Goal: Information Seeking & Learning: Learn about a topic

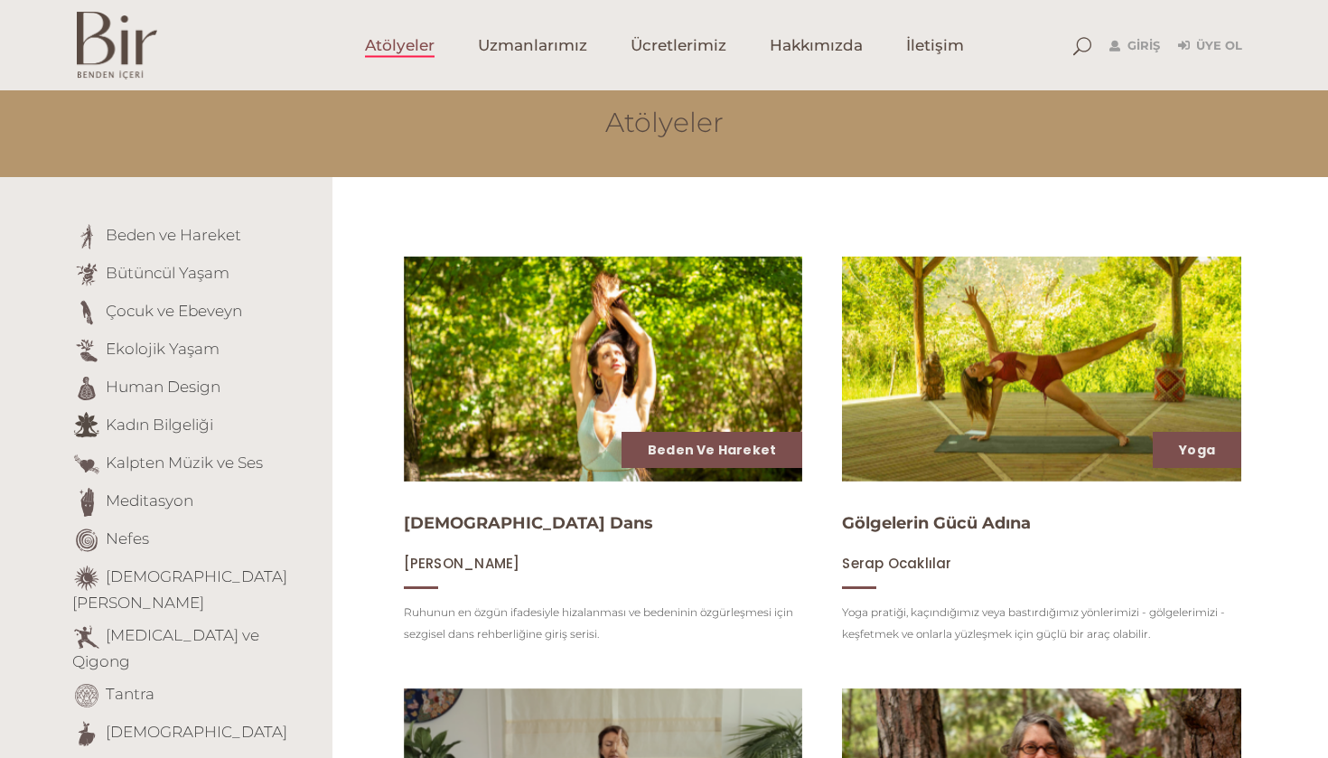
scroll to position [81, 0]
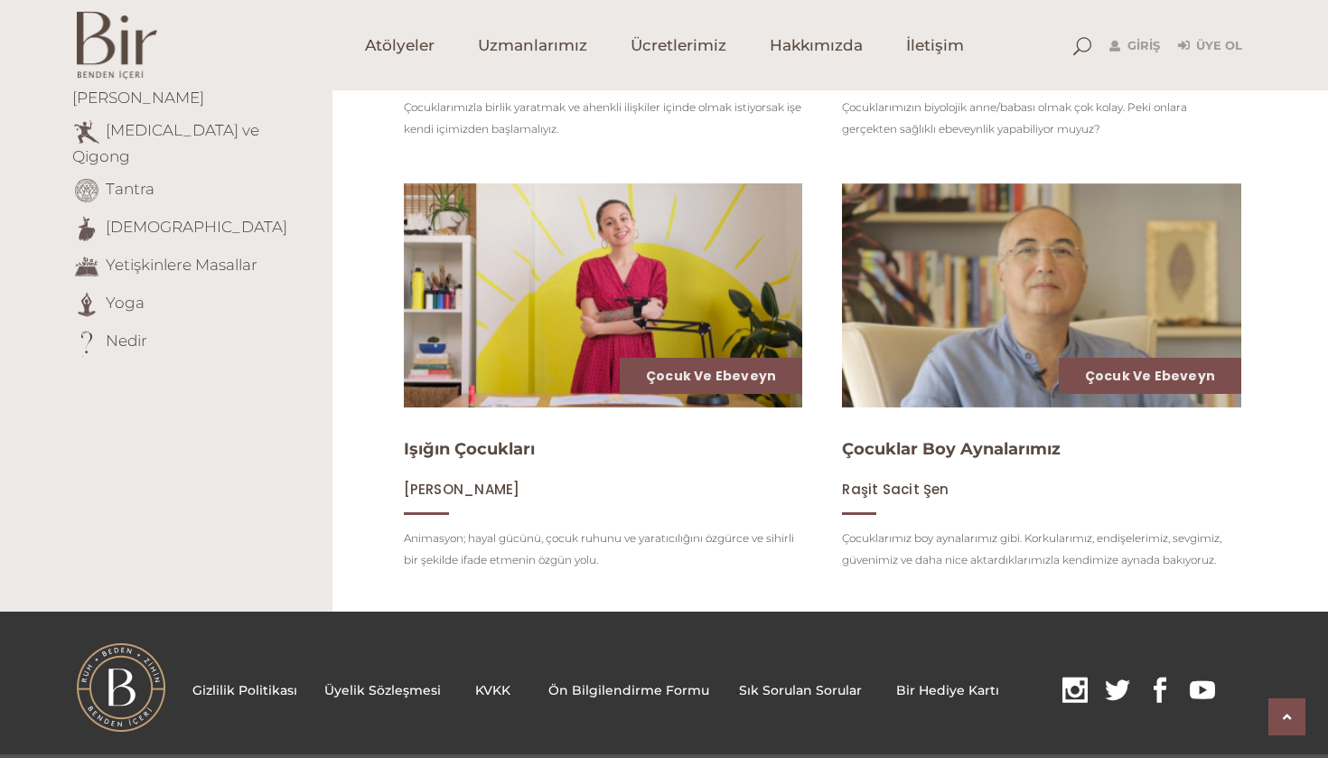
scroll to position [601, 0]
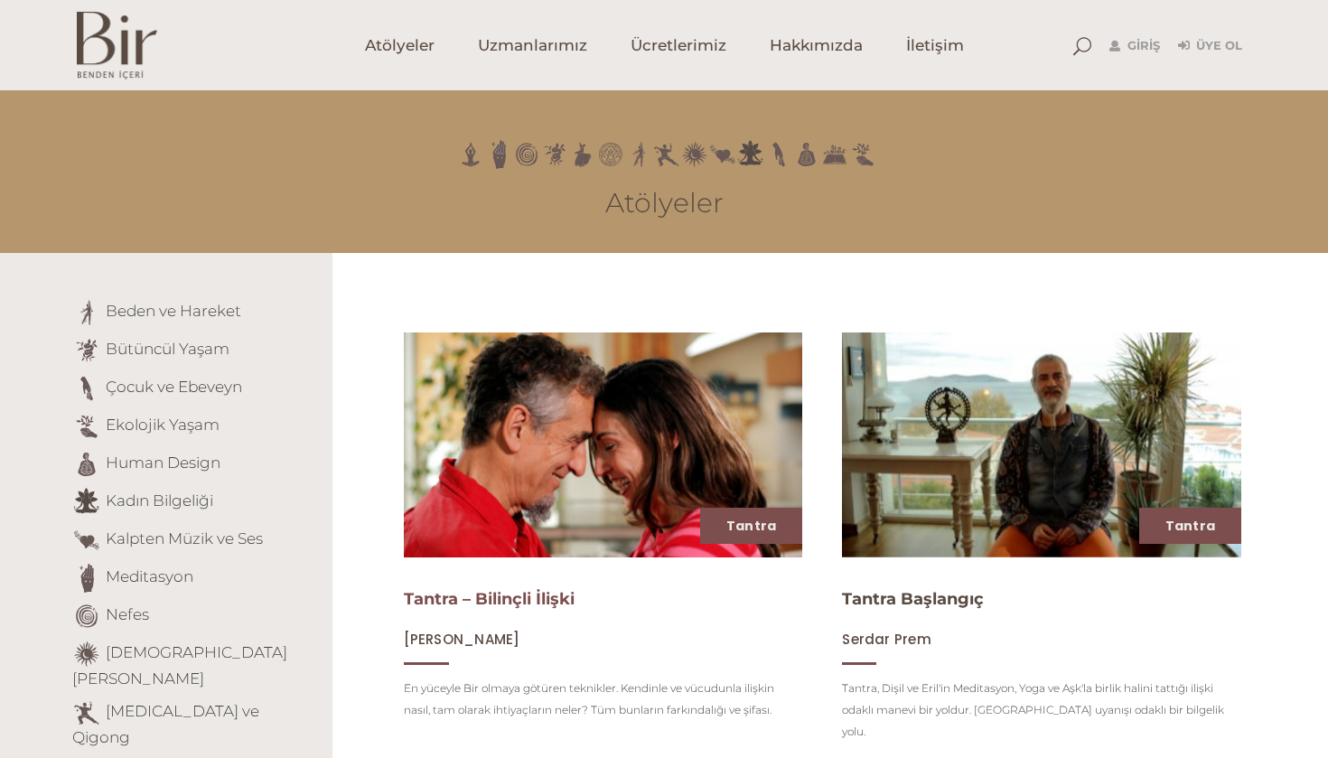
click at [457, 607] on link "Tantra – Bilinçli İlişki" at bounding box center [489, 599] width 171 height 20
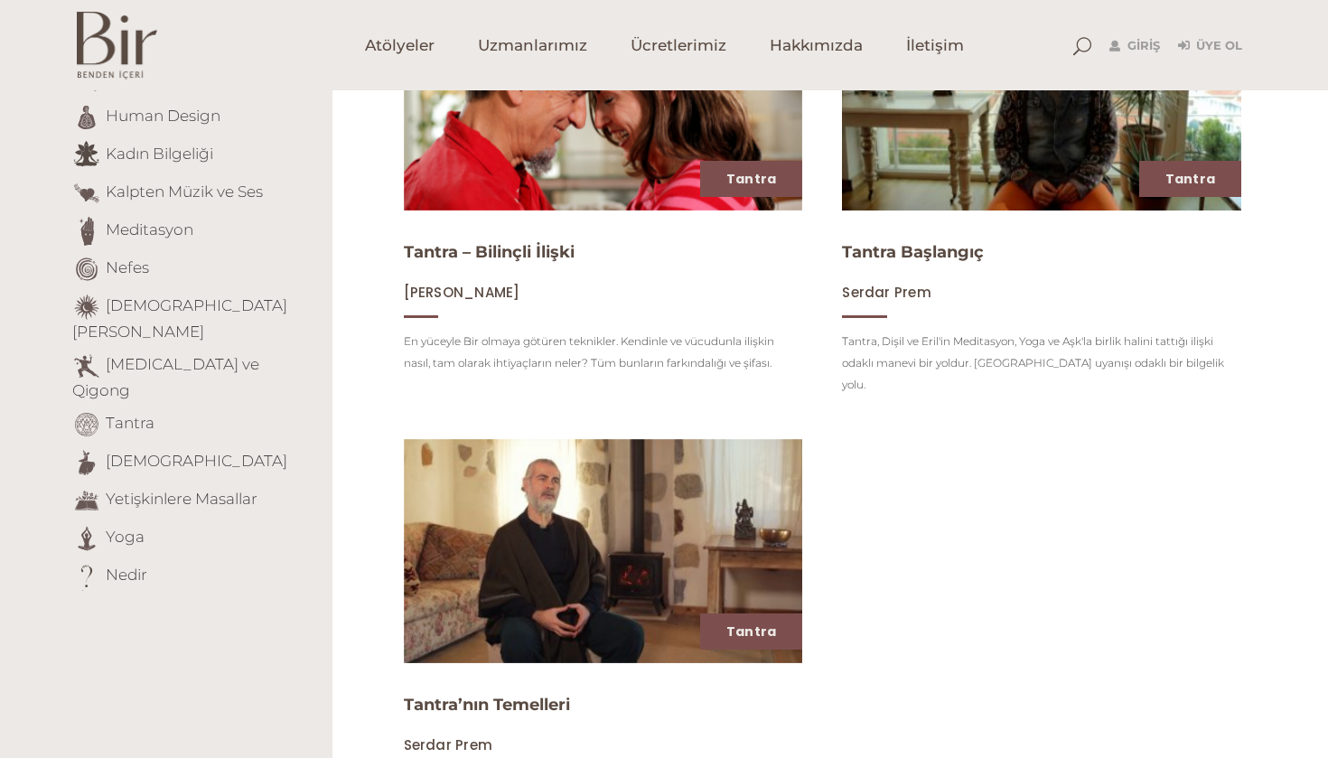
scroll to position [348, 0]
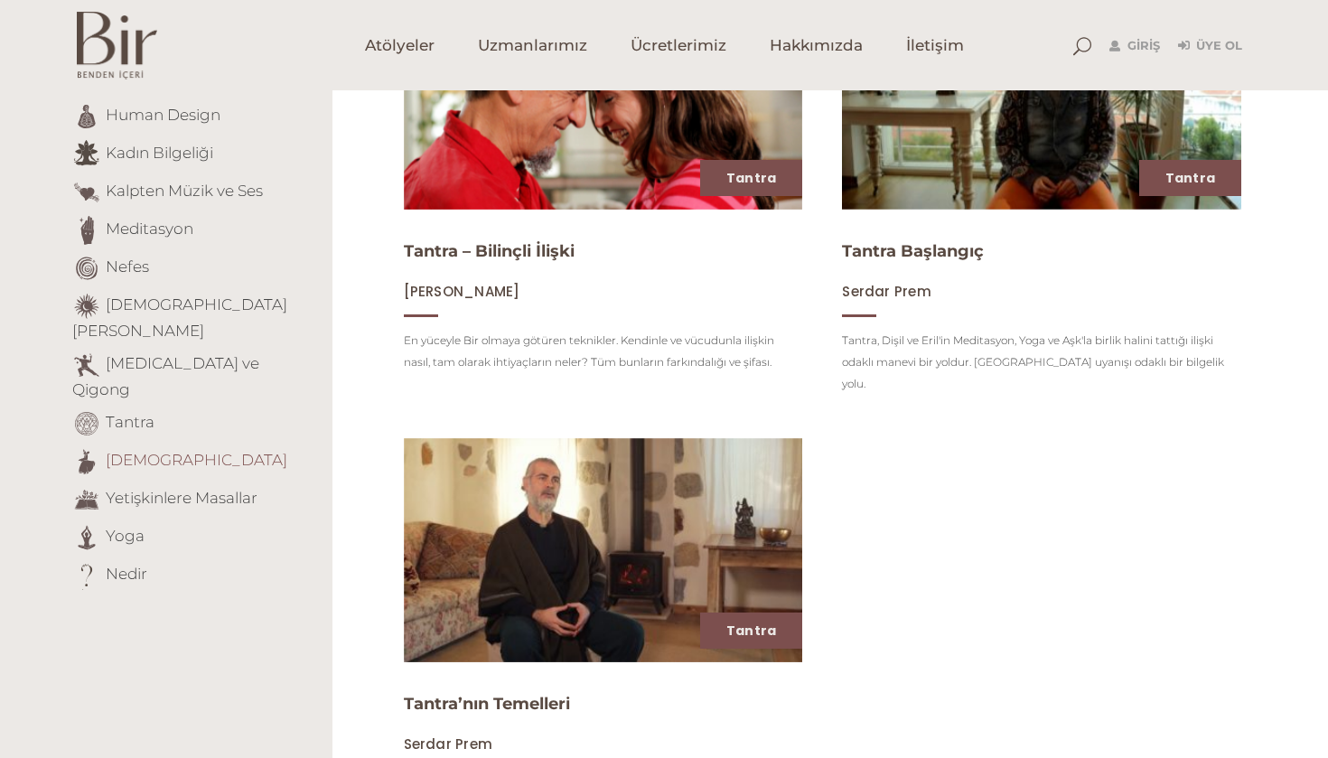
click at [136, 451] on link "Tasavvuf" at bounding box center [197, 460] width 182 height 18
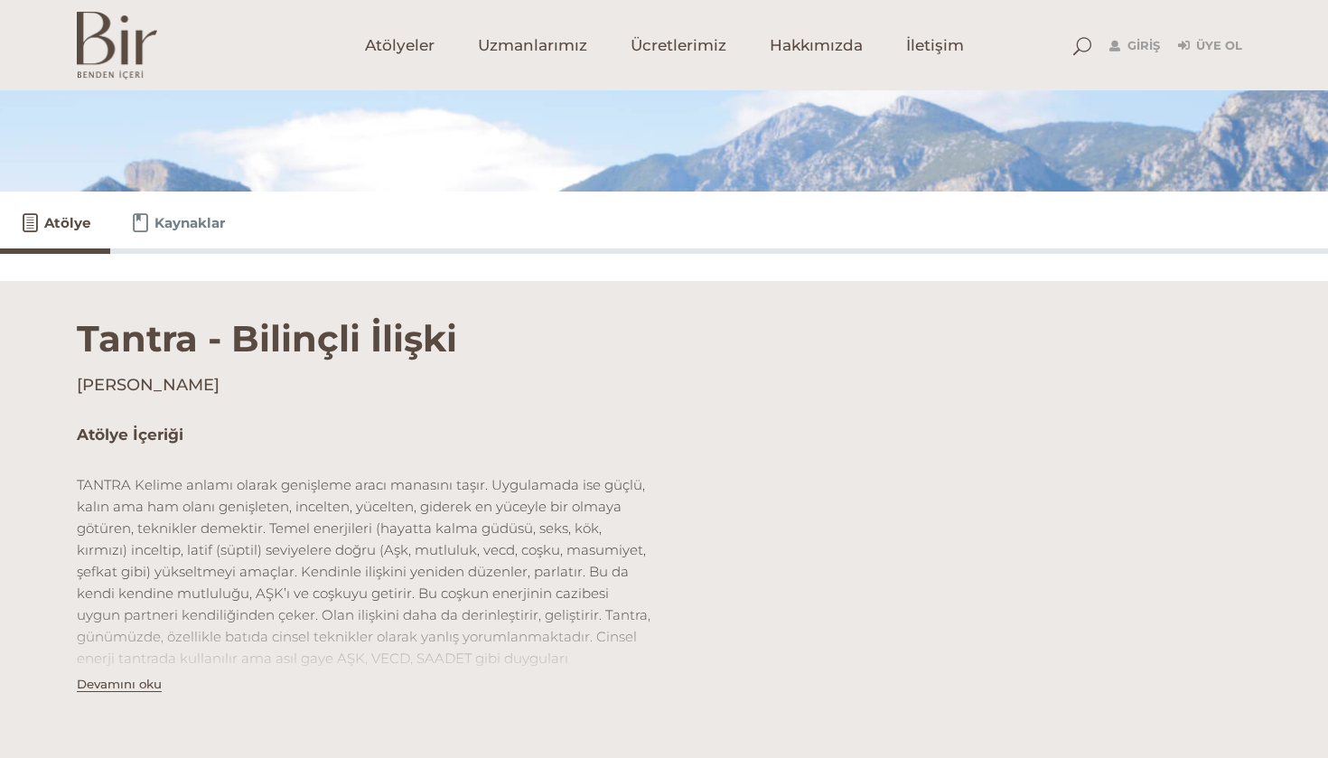
scroll to position [347, 0]
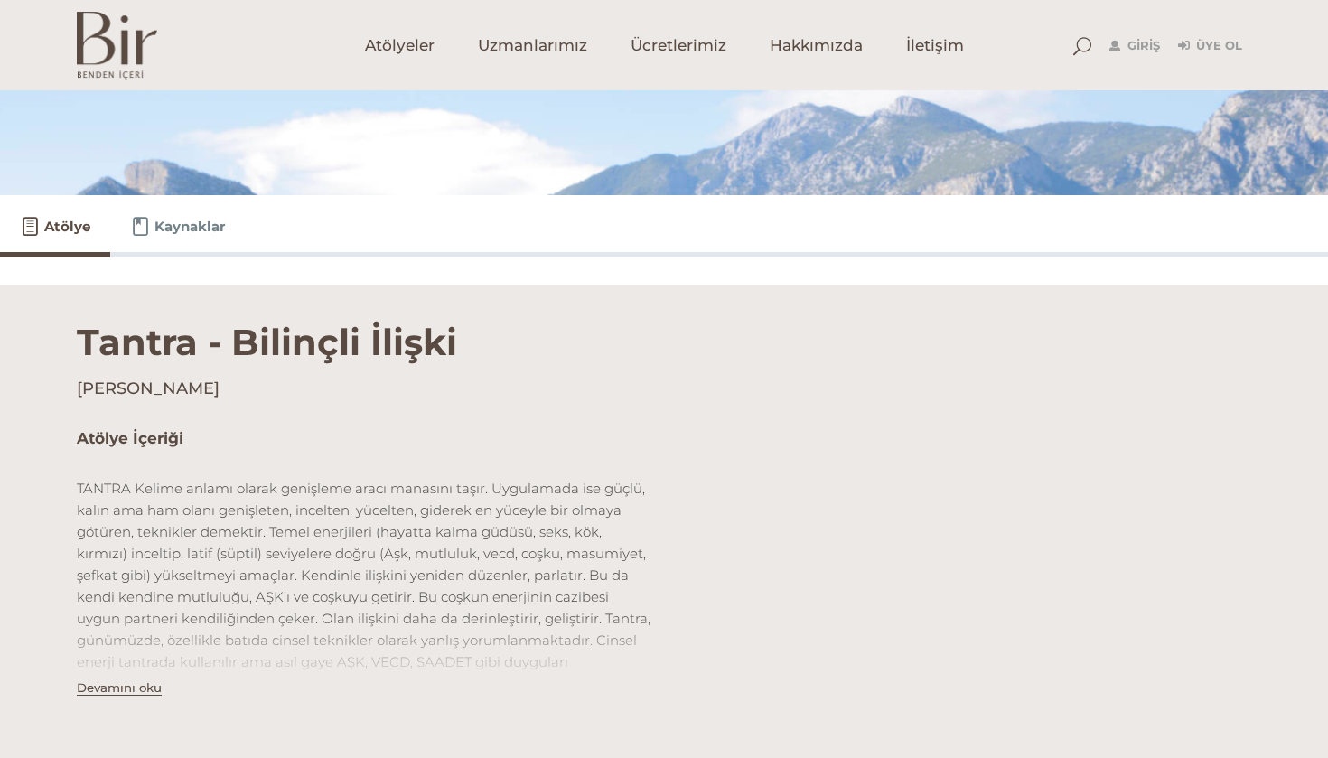
click at [175, 230] on span "Kaynaklar" at bounding box center [190, 227] width 70 height 22
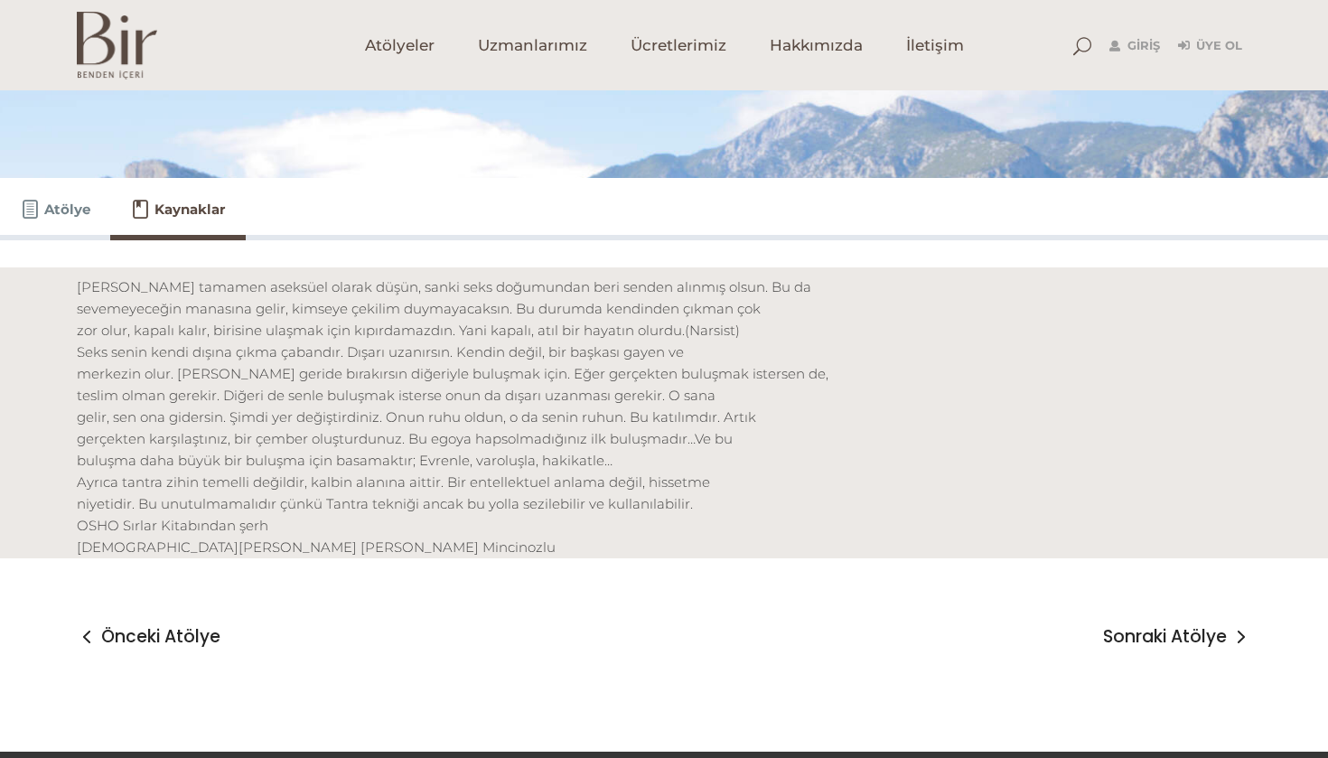
scroll to position [350, 0]
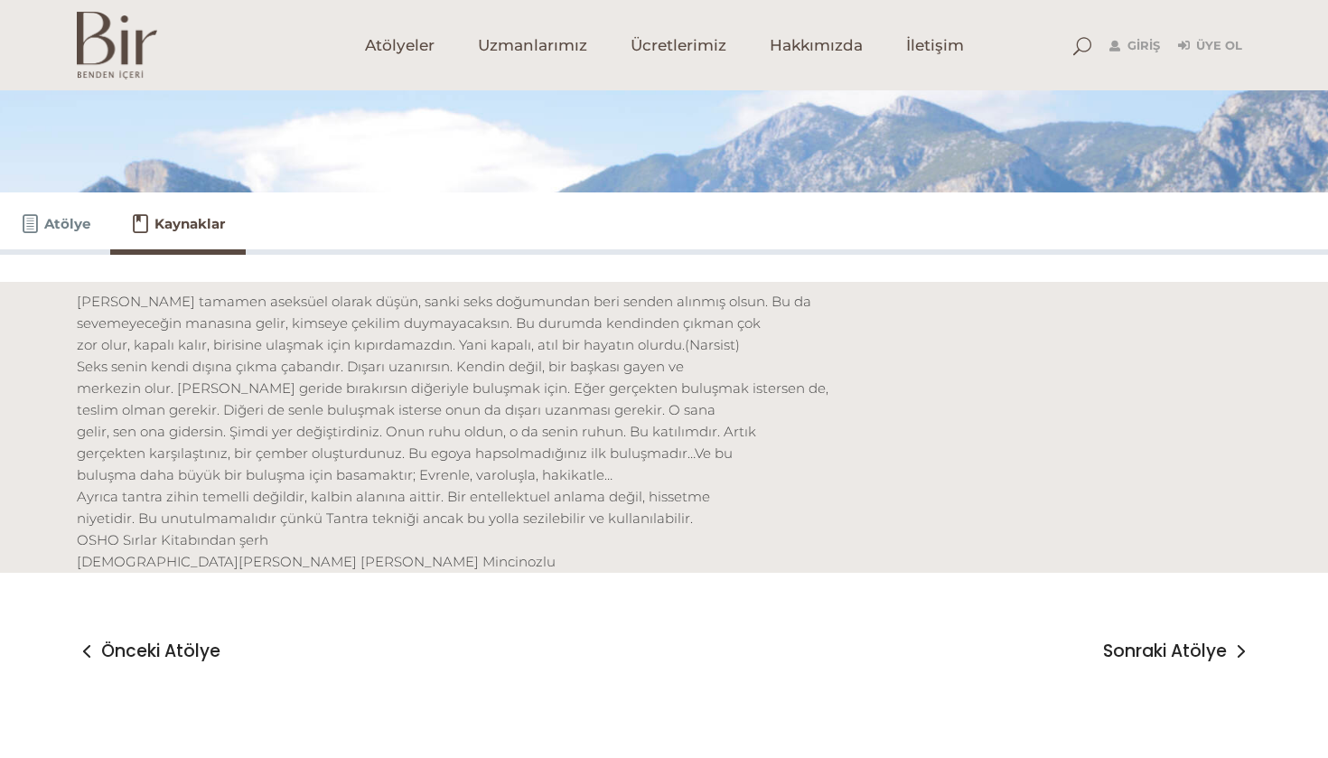
click at [69, 233] on span "Atölye" at bounding box center [67, 224] width 46 height 22
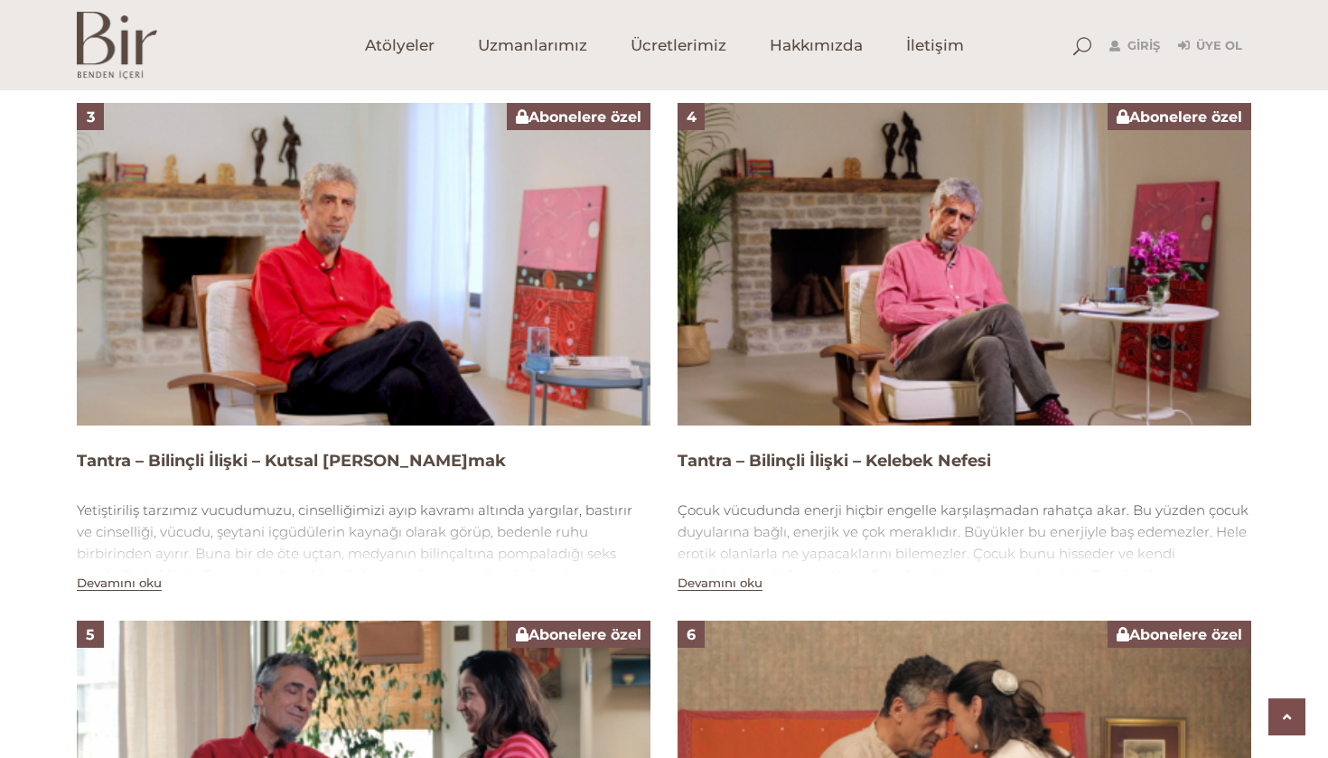
scroll to position [1797, 0]
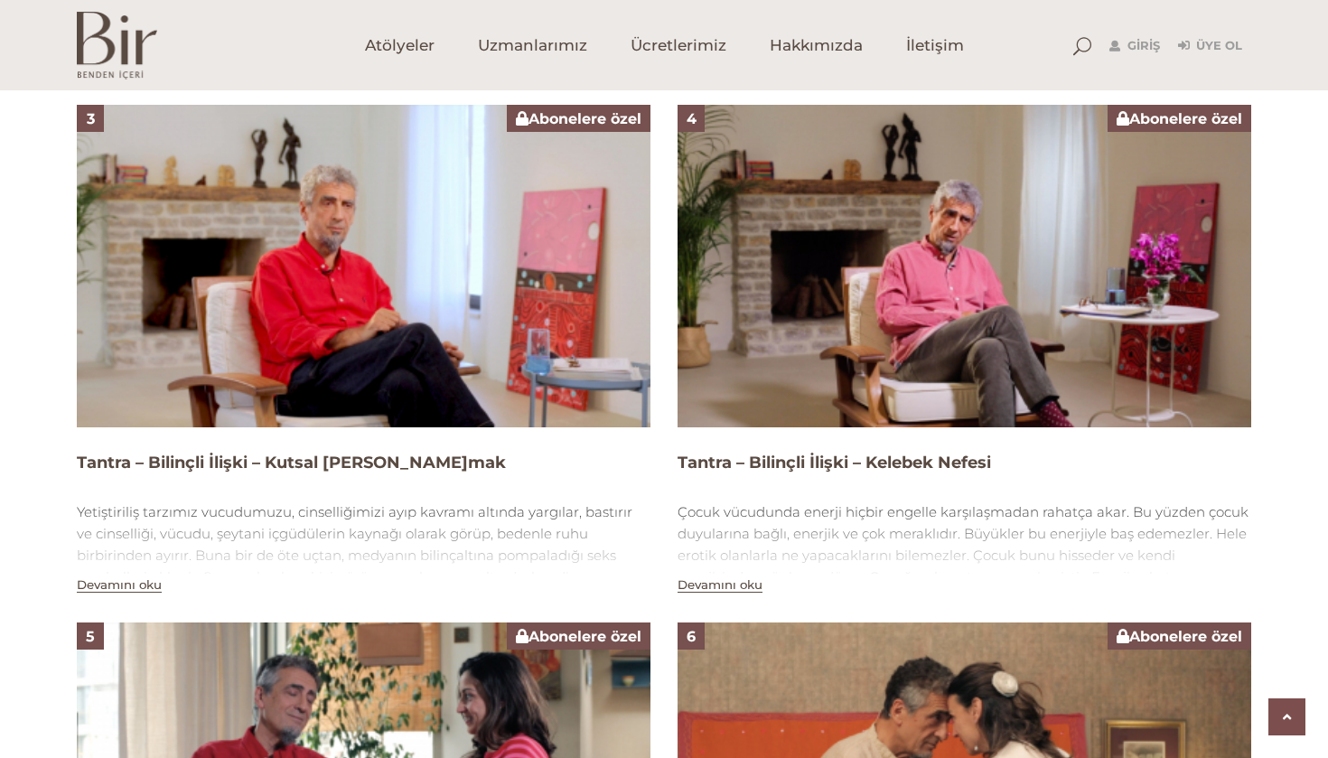
click at [723, 590] on button "Devamını oku" at bounding box center [720, 584] width 85 height 15
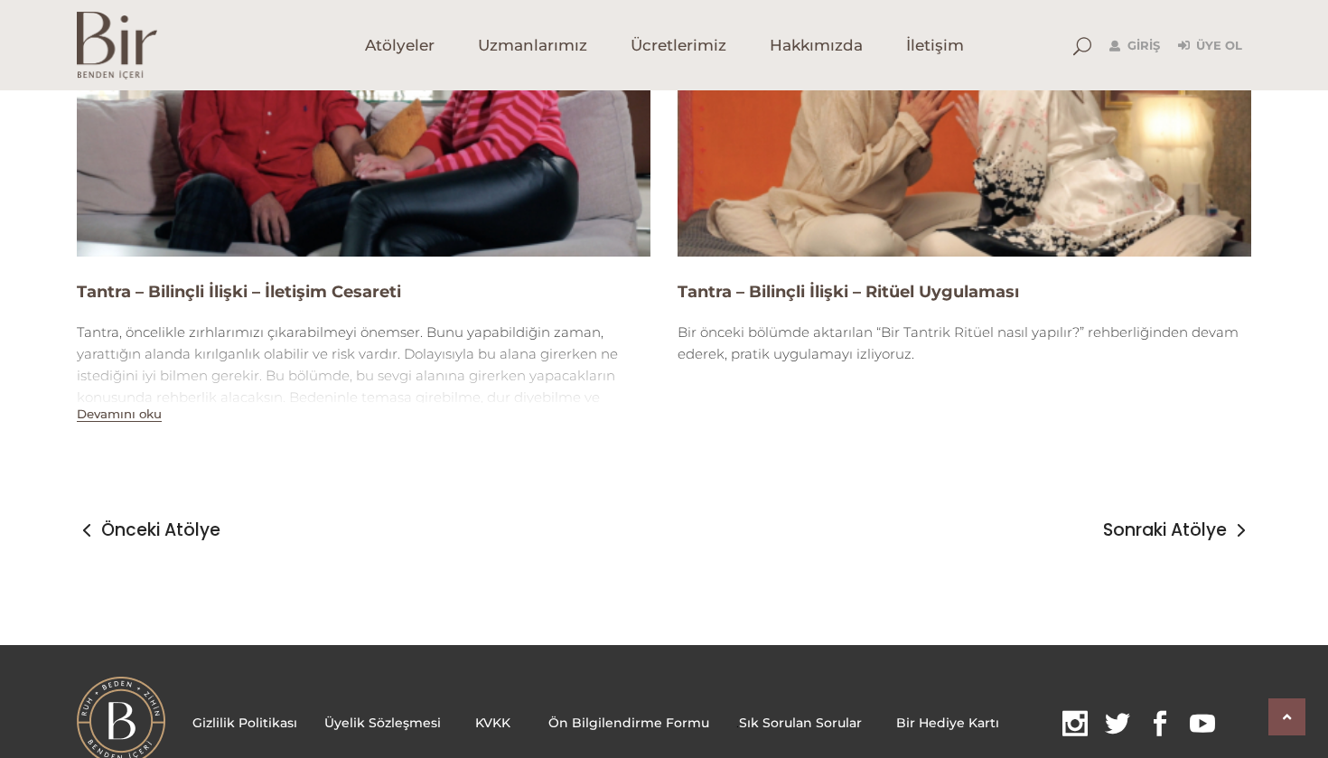
scroll to position [2617, 0]
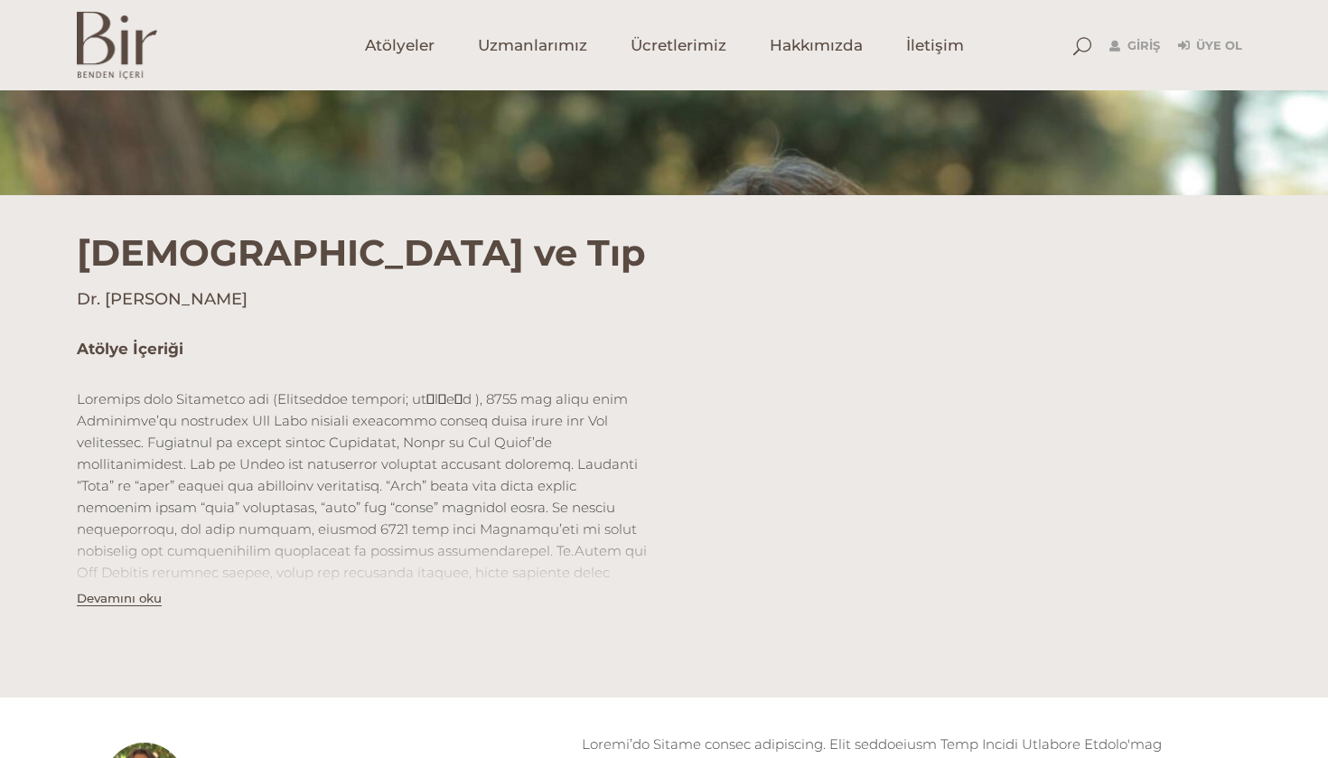
scroll to position [412, 0]
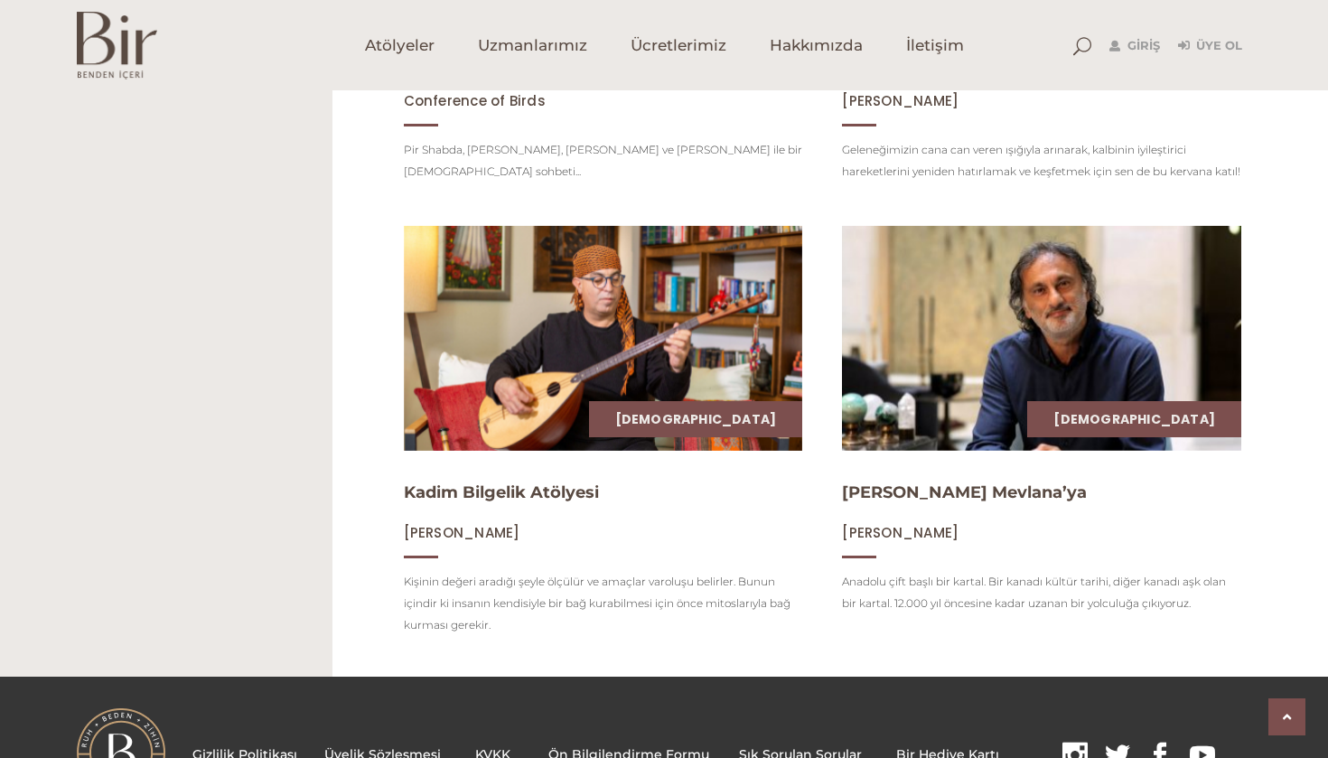
scroll to position [994, 0]
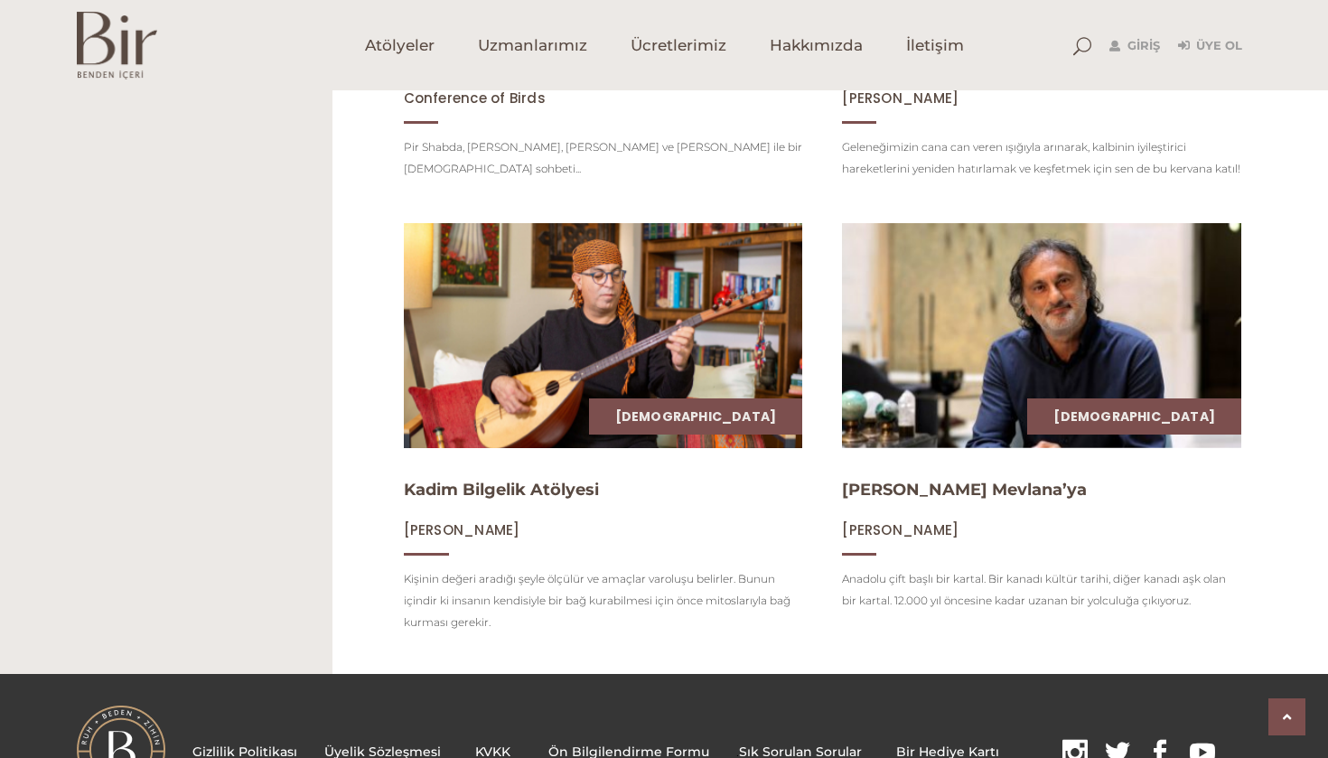
click at [534, 376] on img at bounding box center [603, 335] width 411 height 231
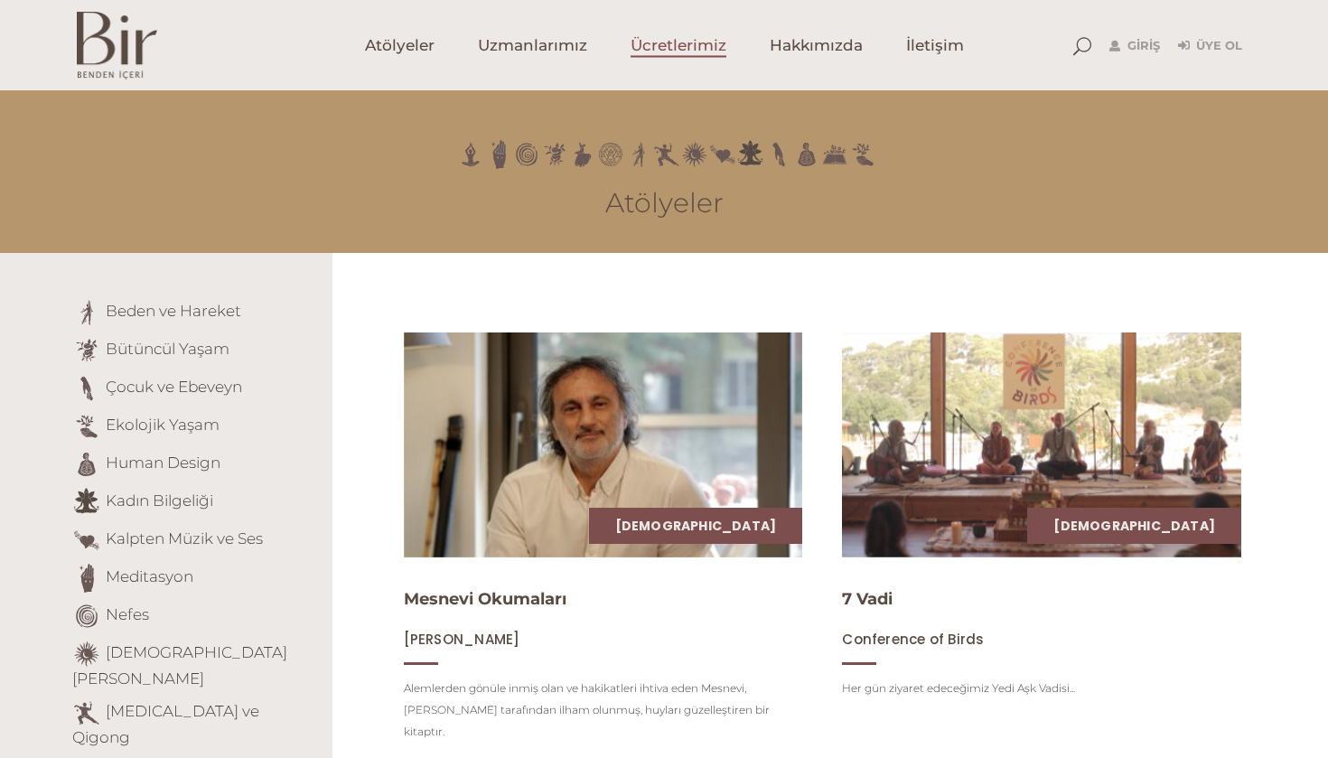
scroll to position [0, 0]
click at [684, 53] on span "Ücretlerimiz" at bounding box center [679, 45] width 96 height 21
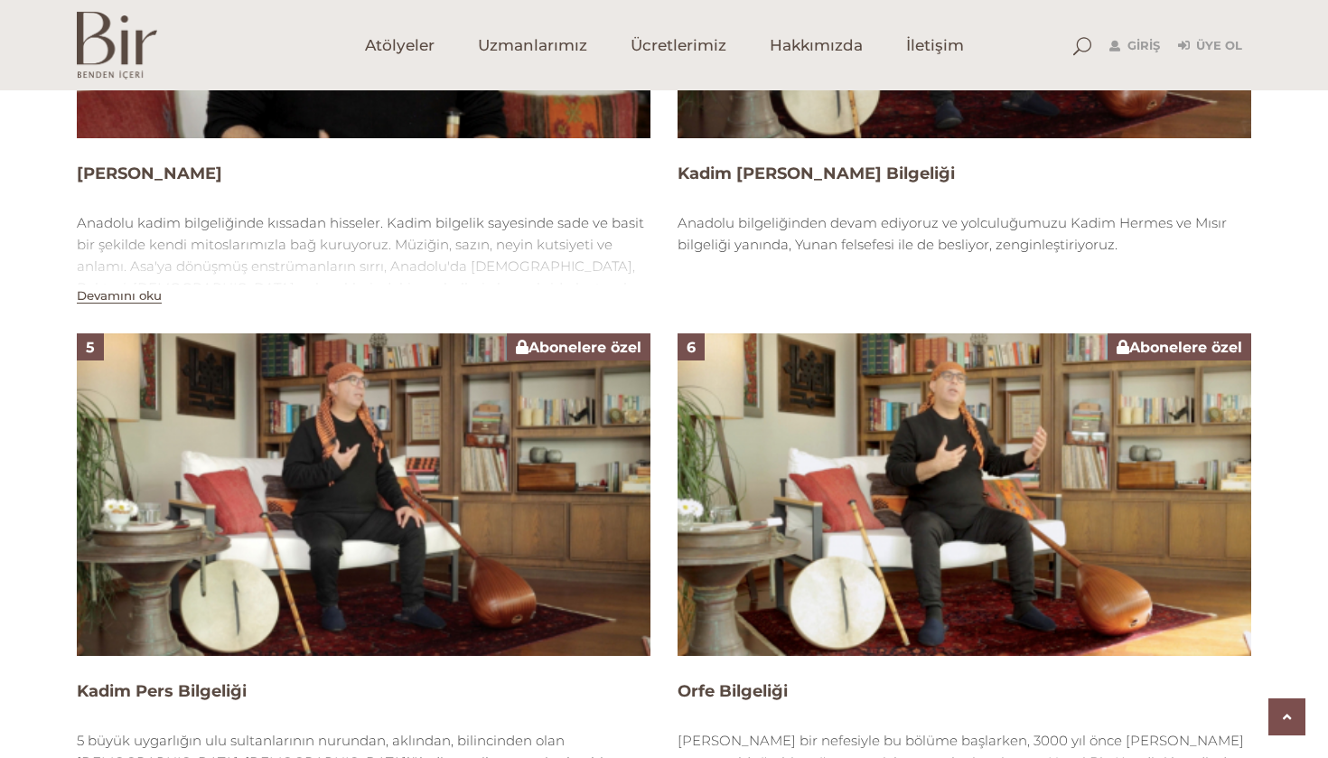
scroll to position [1942, 0]
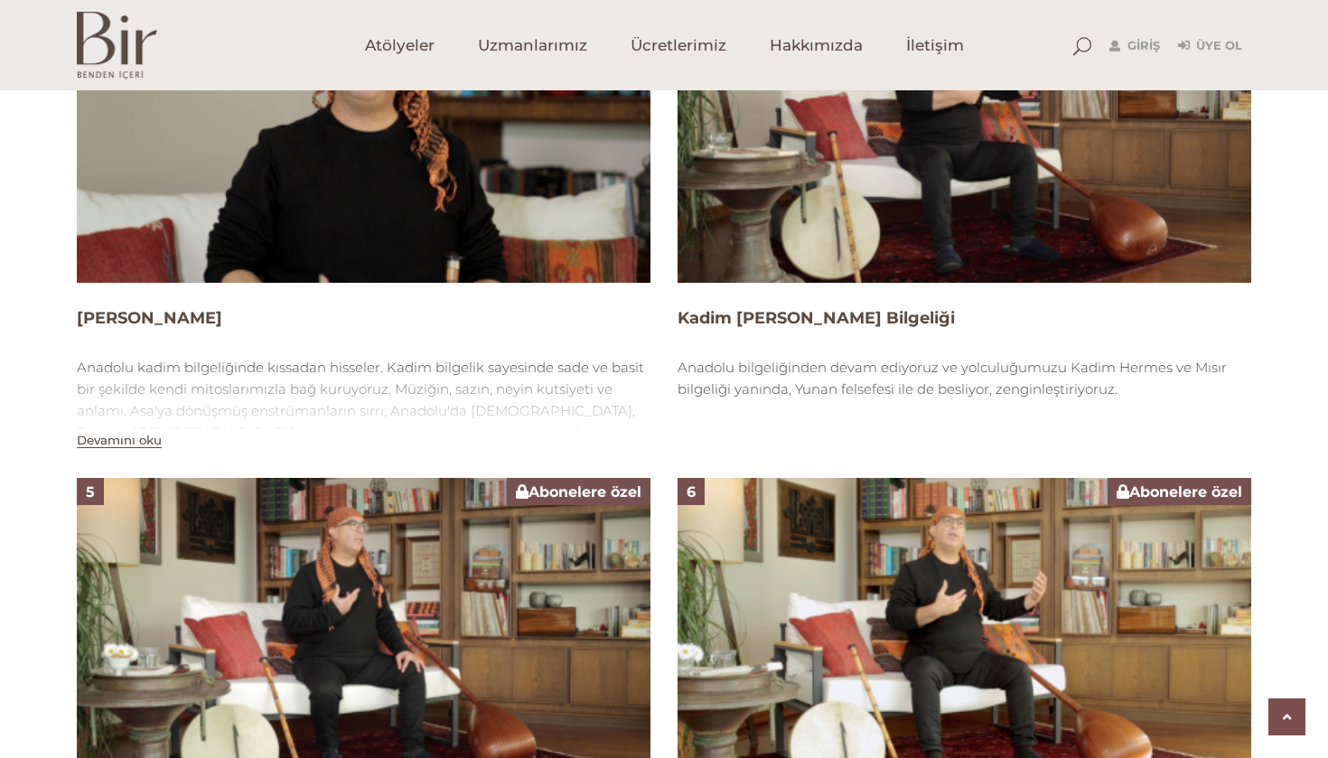
click at [125, 308] on h4 "Aşıklar Yolunda" at bounding box center [364, 318] width 574 height 23
click at [181, 324] on h4 "Aşıklar Yolunda" at bounding box center [364, 318] width 574 height 23
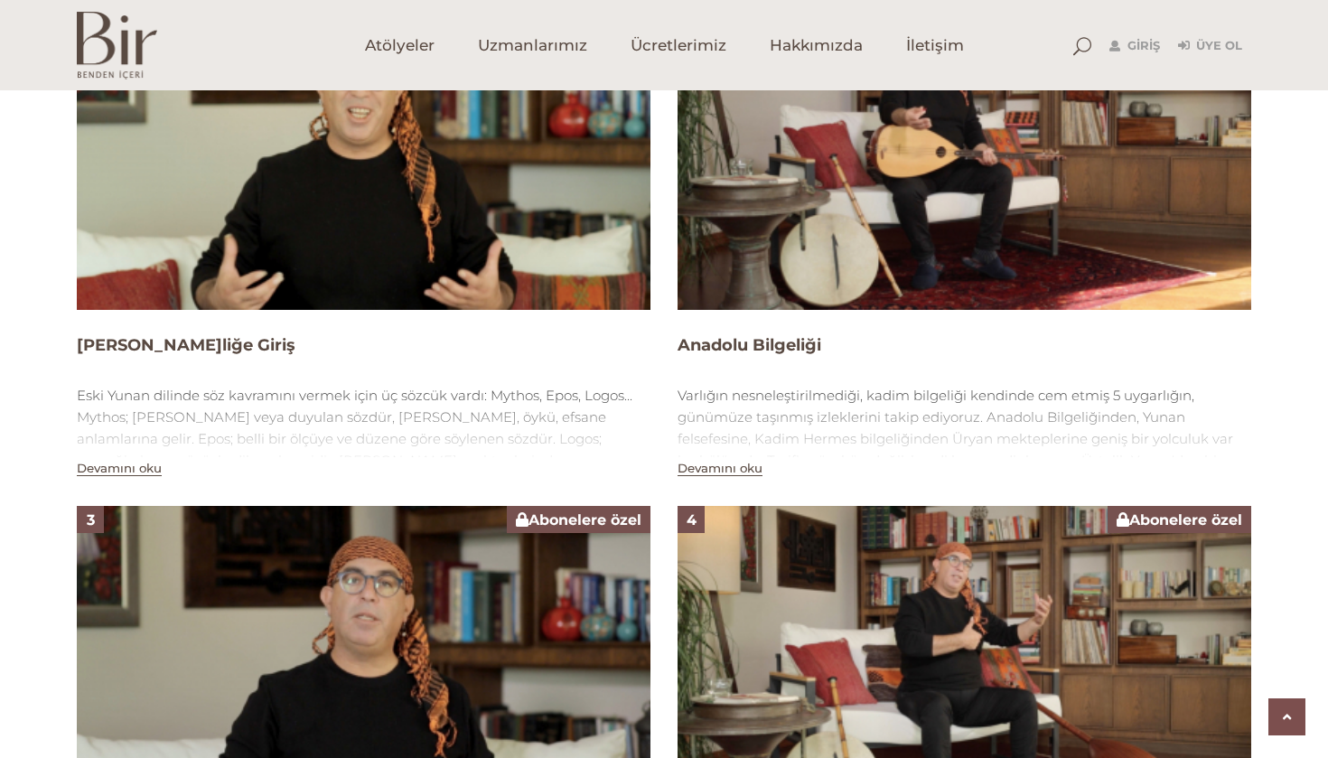
scroll to position [1398, 0]
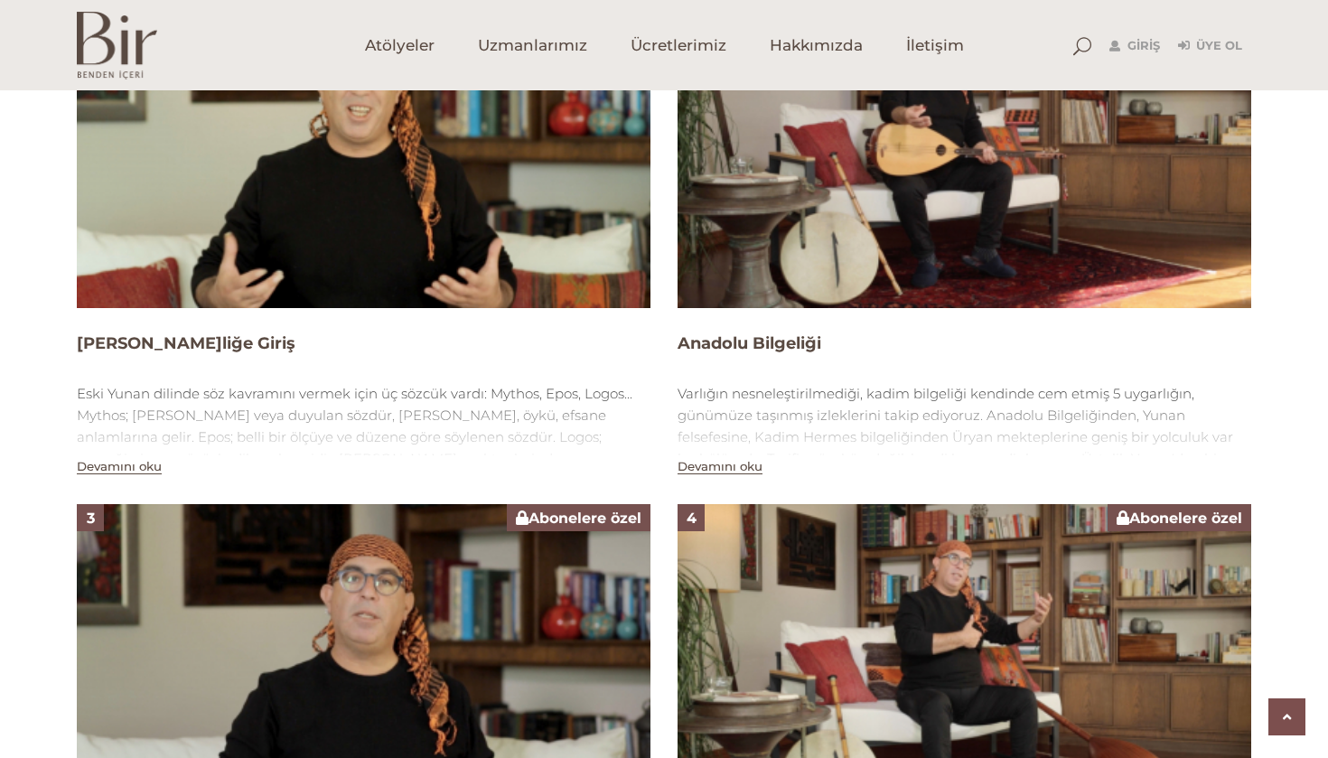
click at [716, 464] on button "Devamını oku" at bounding box center [720, 466] width 85 height 15
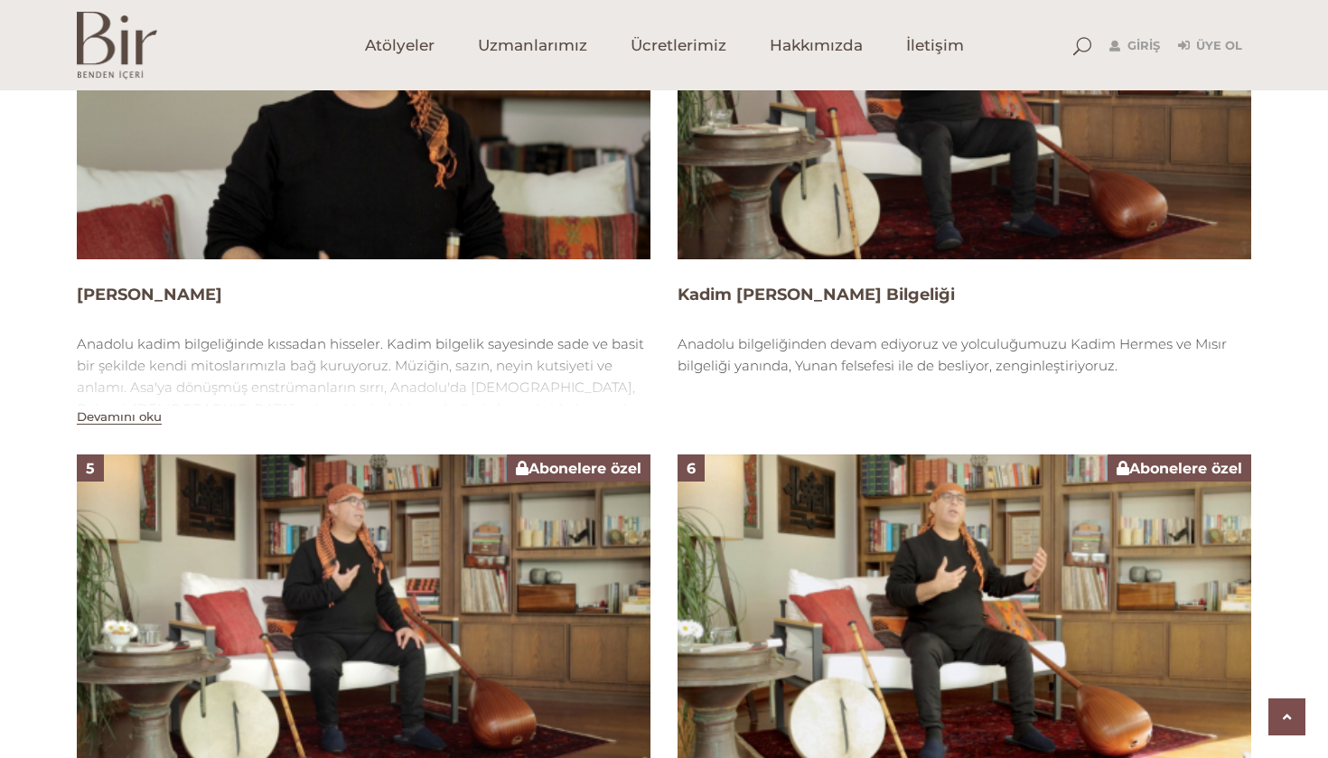
scroll to position [2022, 0]
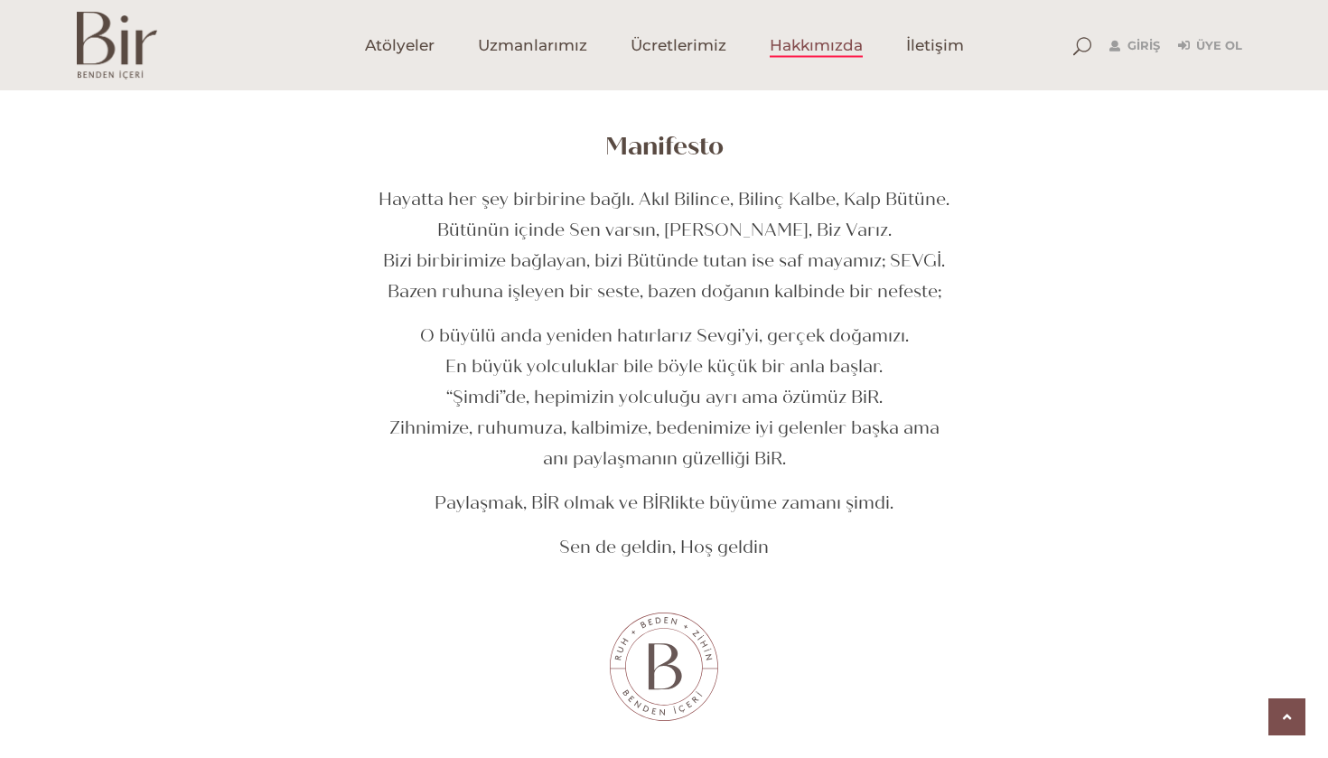
scroll to position [685, 0]
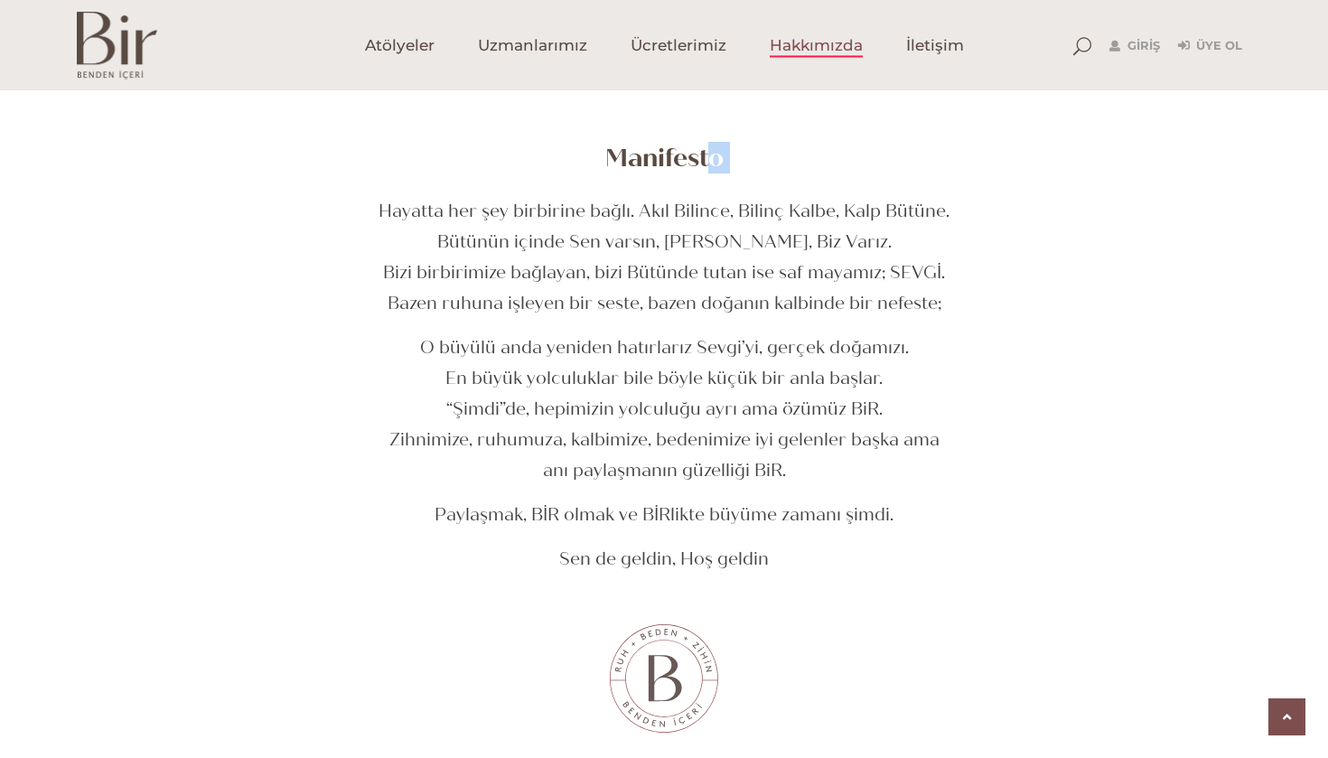
drag, startPoint x: 706, startPoint y: 162, endPoint x: 475, endPoint y: 195, distance: 232.8
click at [475, 195] on div "Manifesto Hayatta her şey birbirine bağlı. Akıl Bilince, Bilinç Kalbe, Kalp Büt…" at bounding box center [664, 182] width 877 height 1228
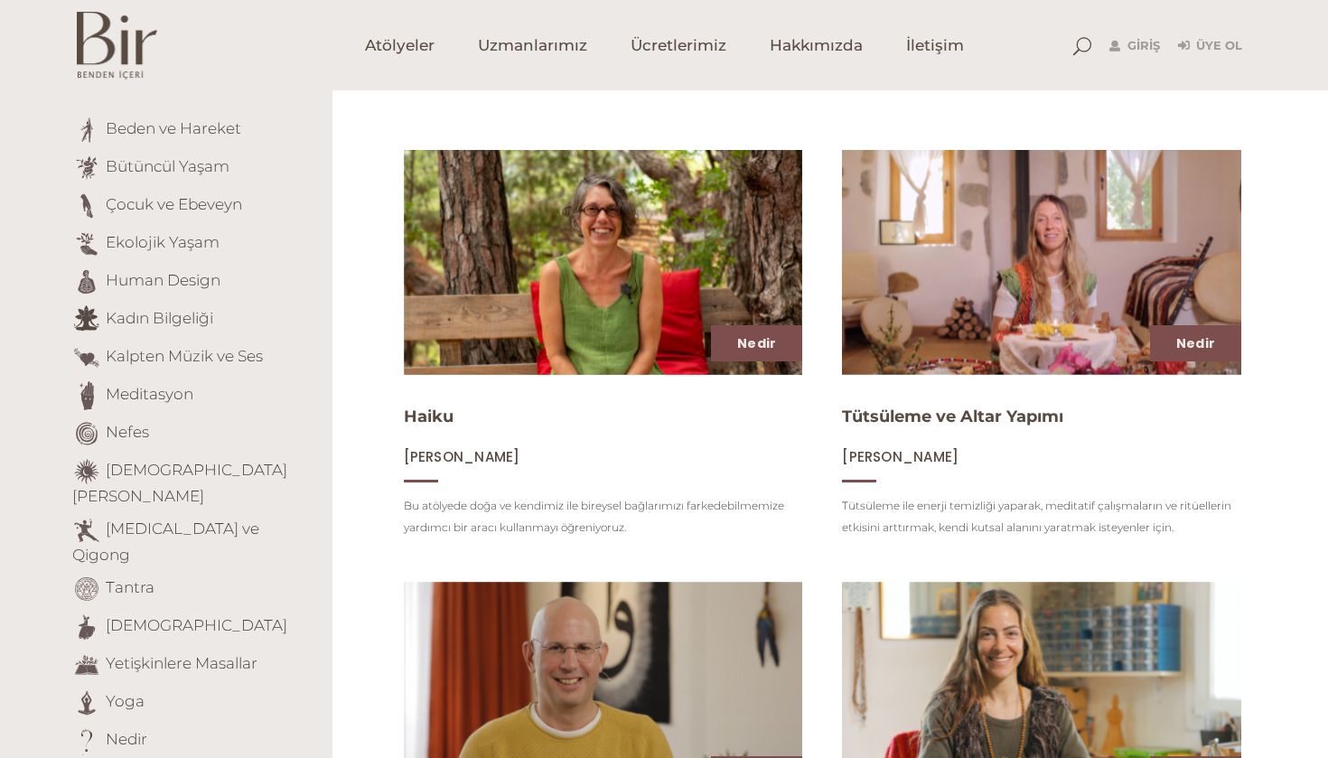
scroll to position [177, 0]
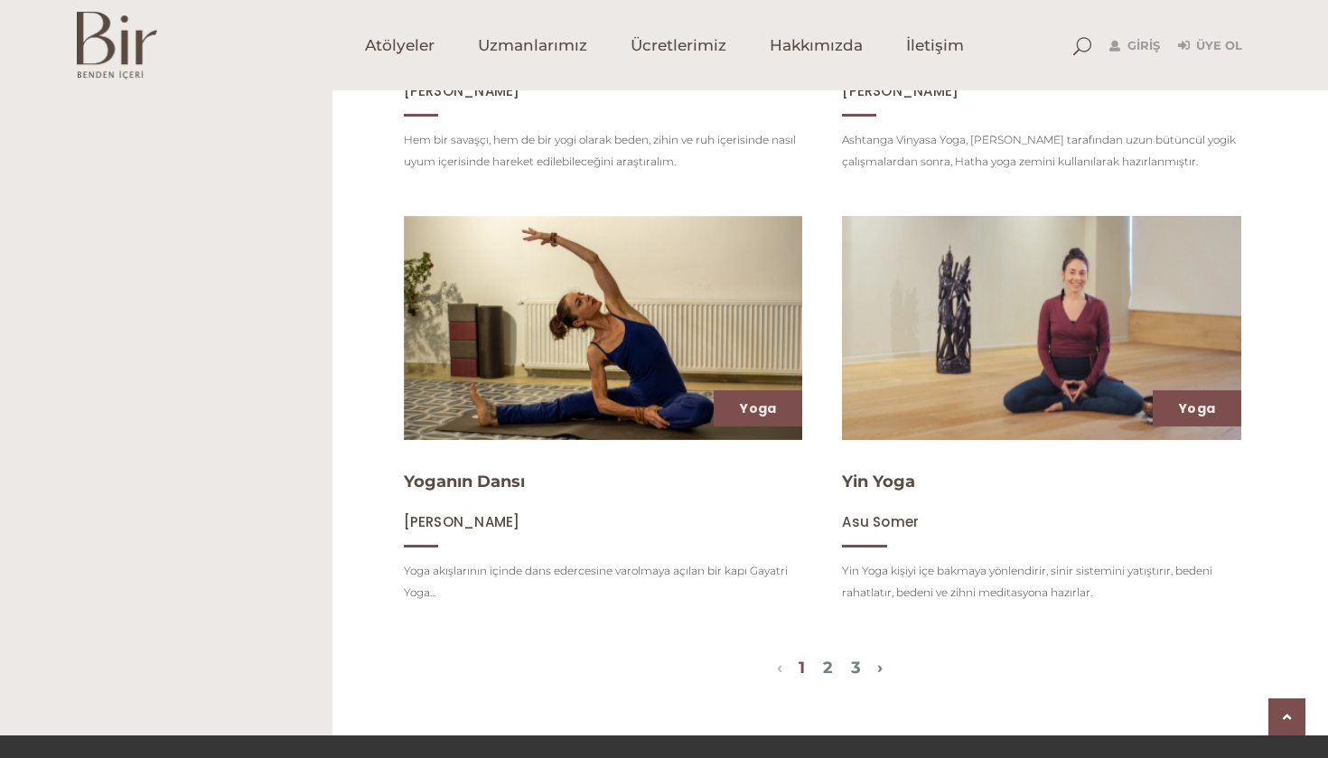
scroll to position [1928, 0]
click at [827, 664] on link "2" at bounding box center [828, 668] width 10 height 20
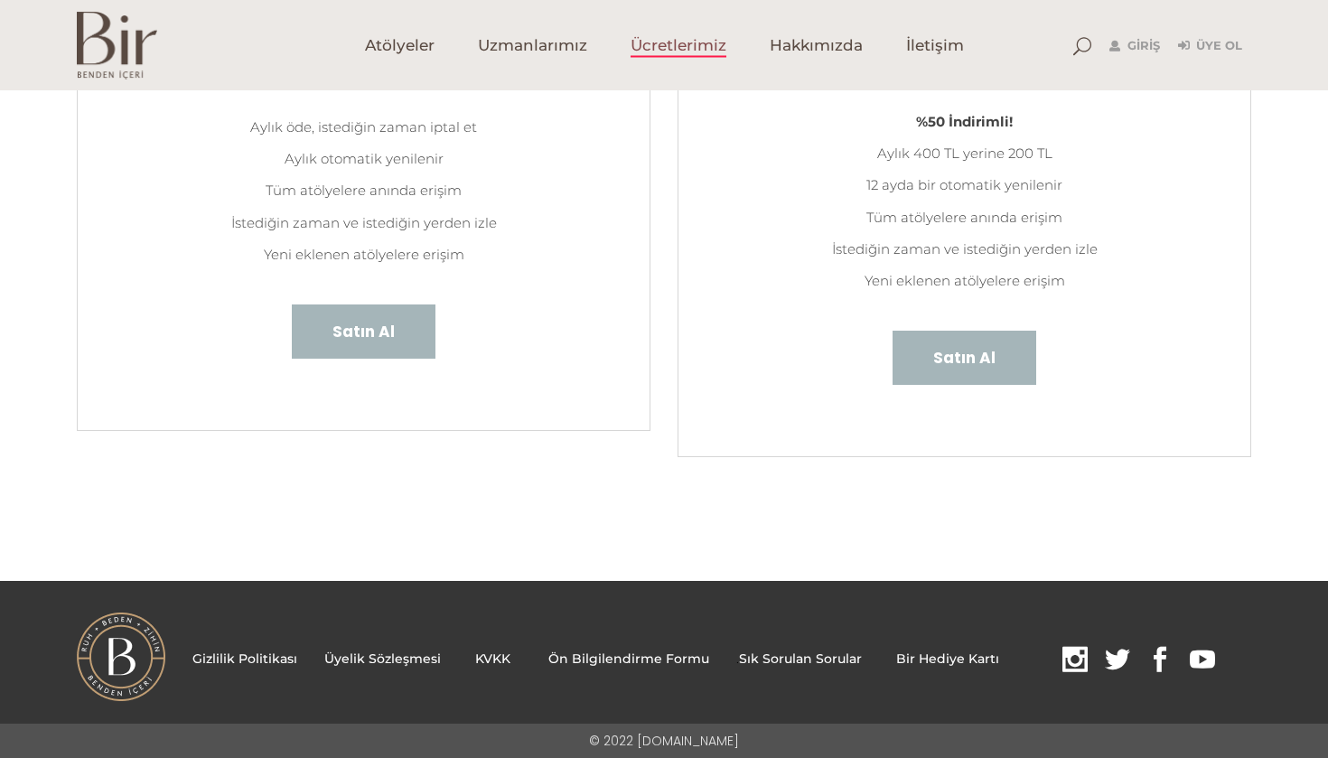
scroll to position [370, 0]
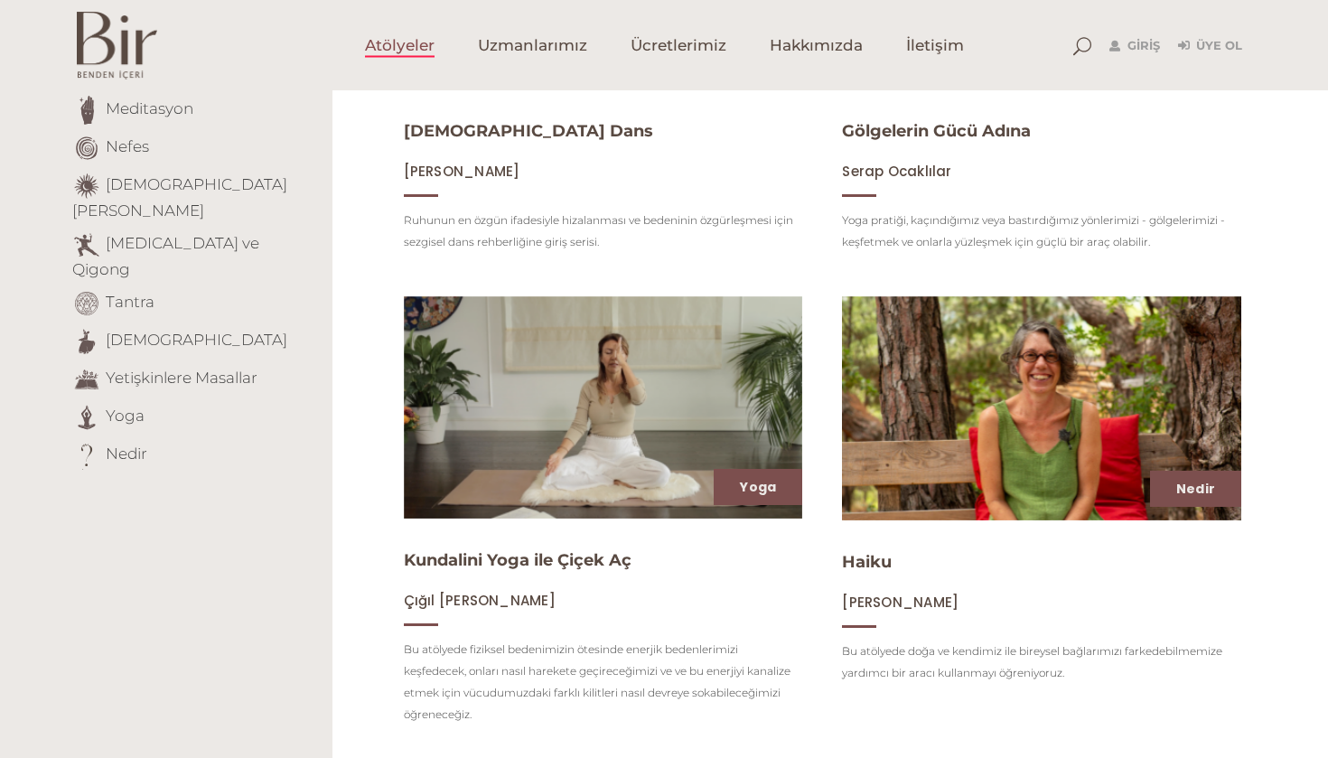
scroll to position [469, 0]
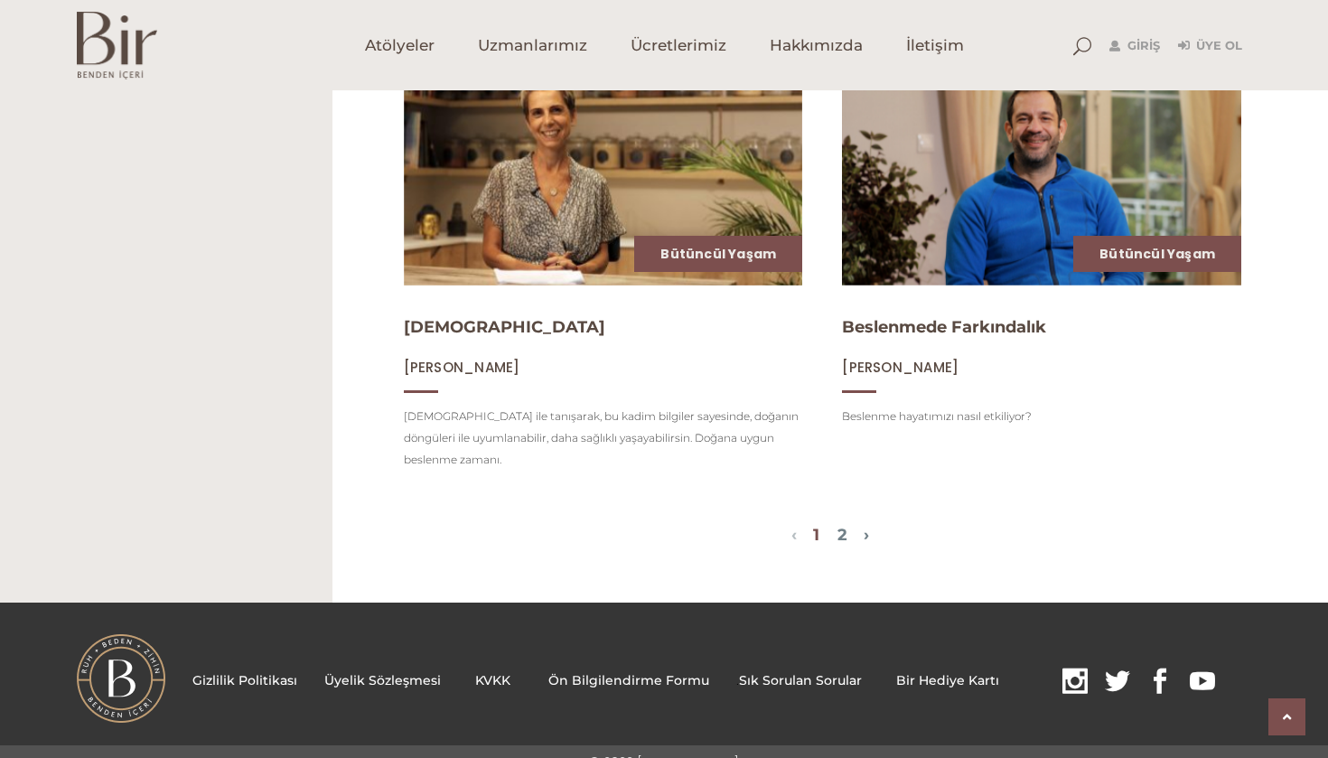
scroll to position [2042, 0]
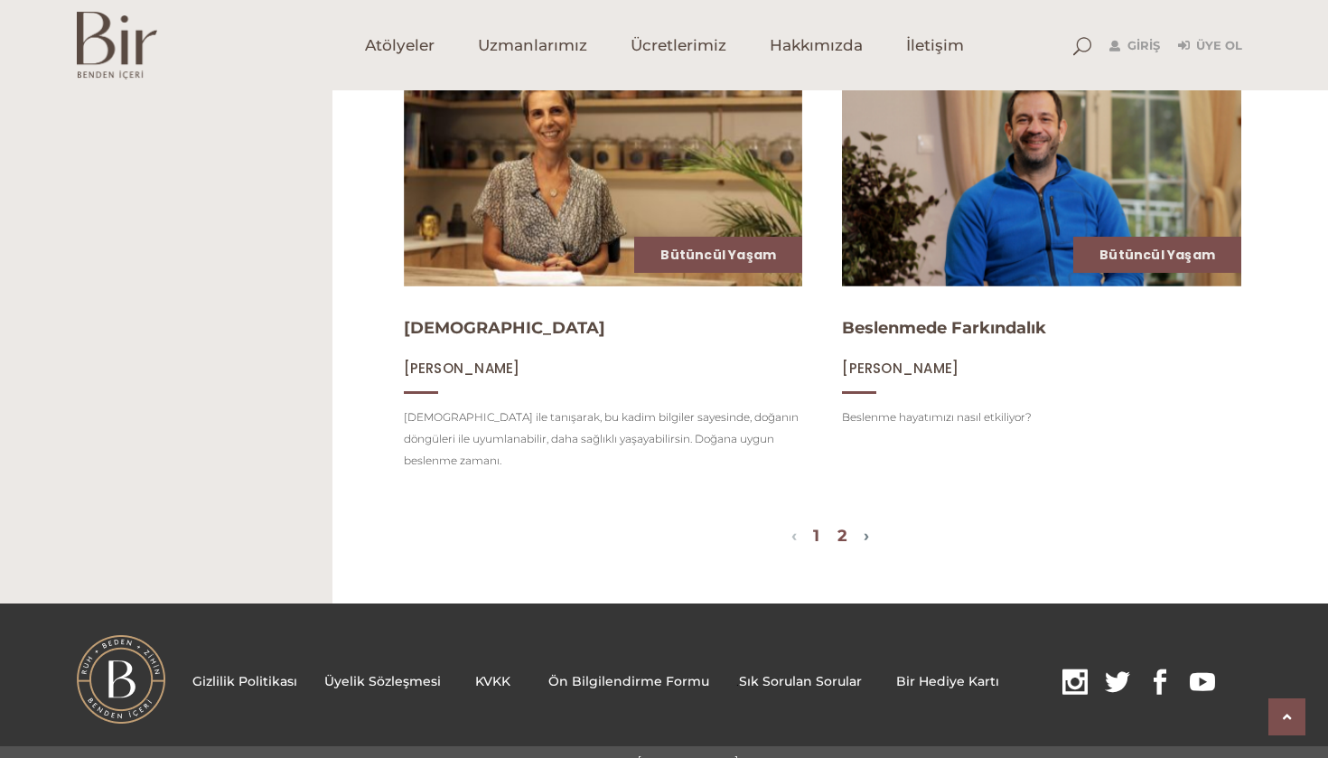
click at [843, 526] on link "2" at bounding box center [843, 536] width 10 height 20
click at [816, 526] on link "1" at bounding box center [816, 536] width 6 height 20
click at [839, 526] on link "2" at bounding box center [843, 536] width 10 height 20
click at [845, 526] on link "2" at bounding box center [843, 536] width 10 height 20
click at [847, 526] on link "2" at bounding box center [843, 536] width 10 height 20
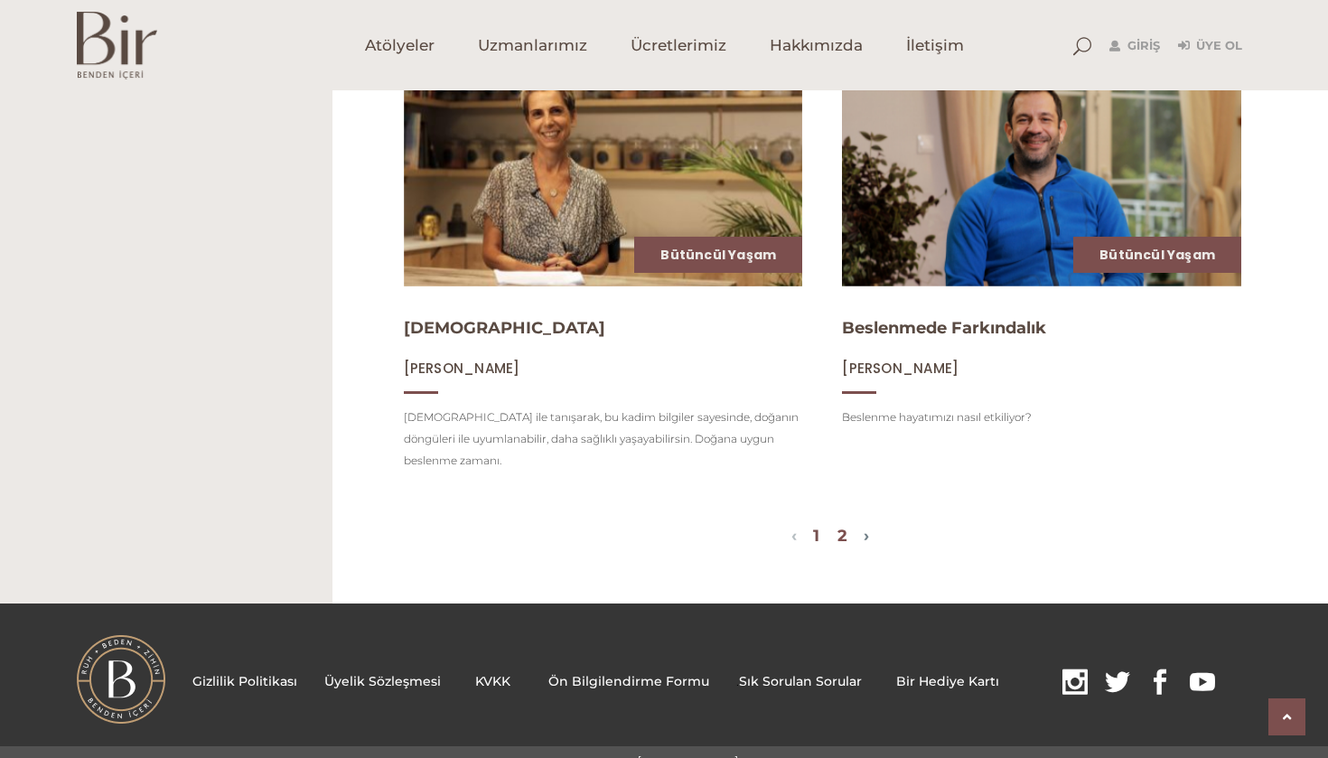
click at [847, 526] on link "2" at bounding box center [843, 536] width 10 height 20
click at [868, 526] on link "›" at bounding box center [866, 536] width 5 height 20
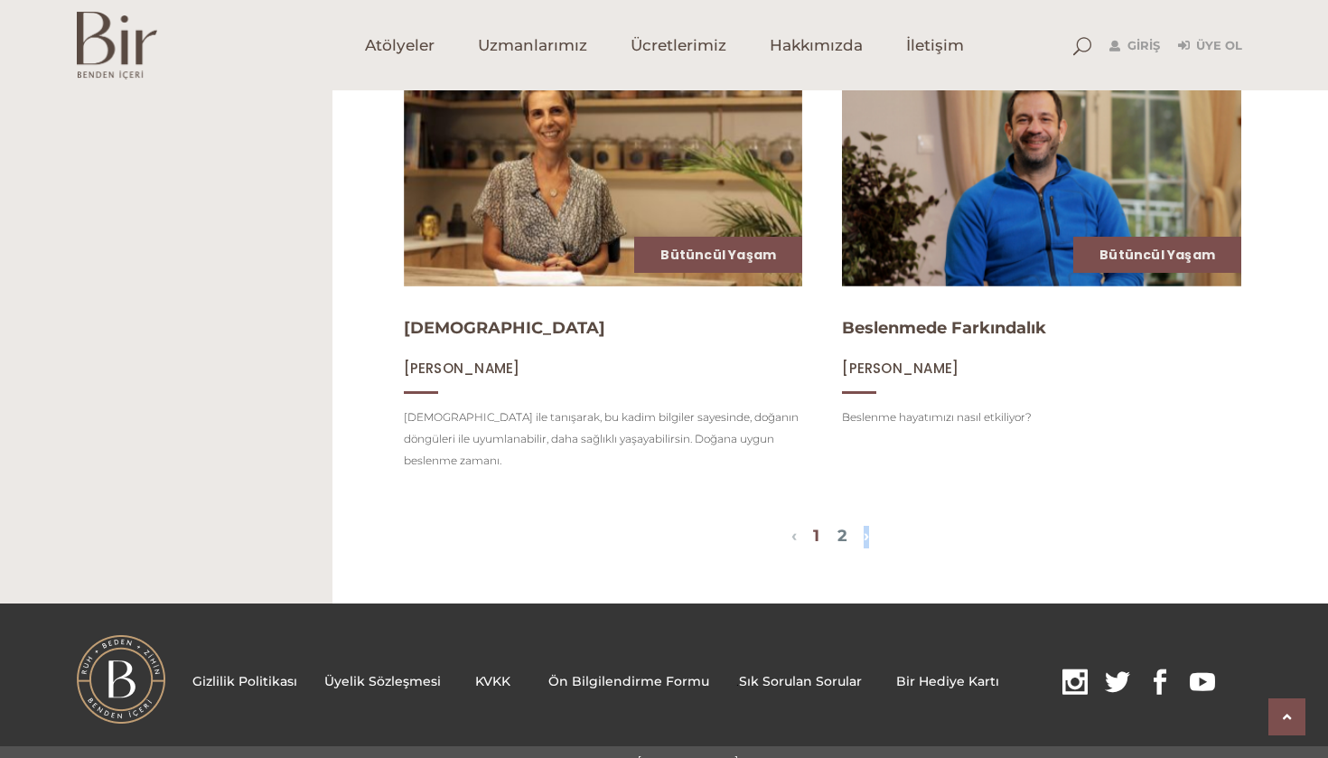
click at [868, 526] on link "›" at bounding box center [866, 536] width 5 height 20
click at [792, 526] on link "‹" at bounding box center [794, 536] width 5 height 20
click at [800, 527] on span "1 2" at bounding box center [830, 538] width 67 height 22
click at [792, 526] on link "‹" at bounding box center [794, 536] width 5 height 20
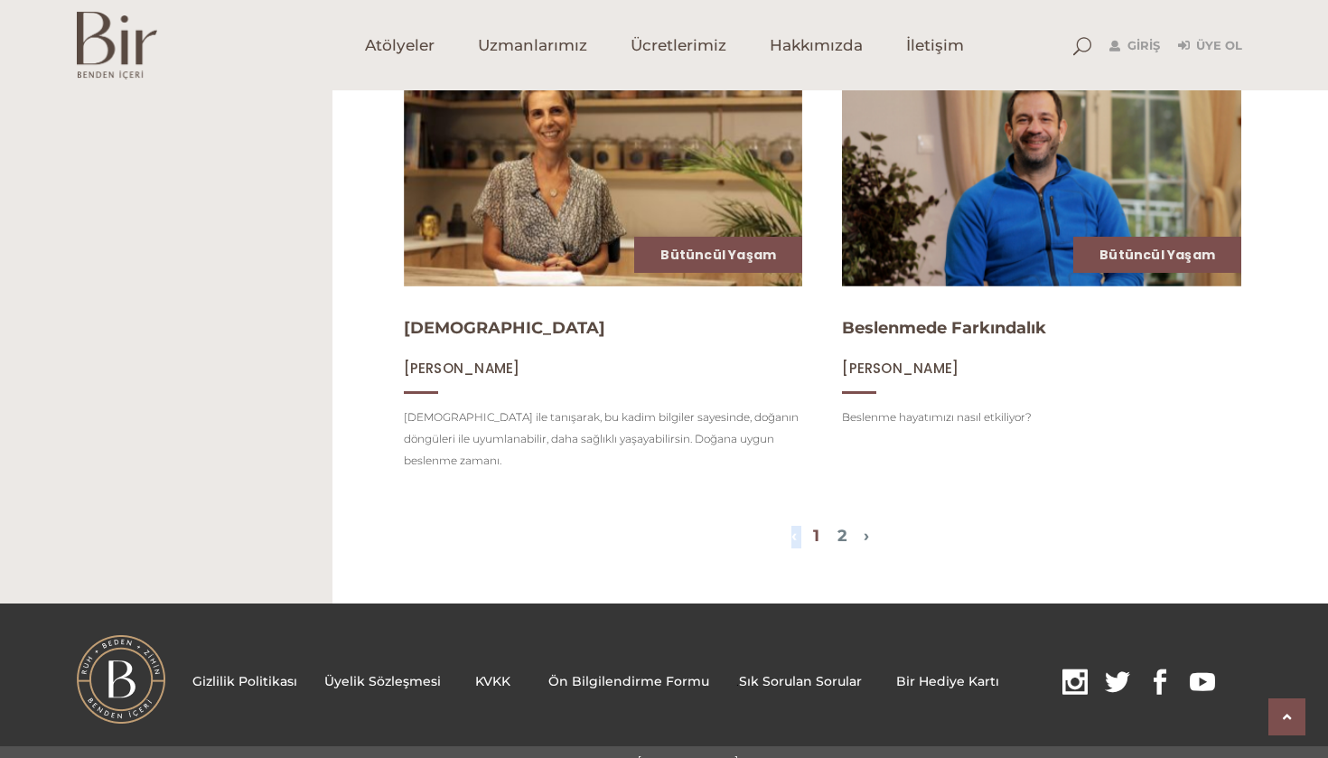
click at [792, 526] on link "‹" at bounding box center [794, 536] width 5 height 20
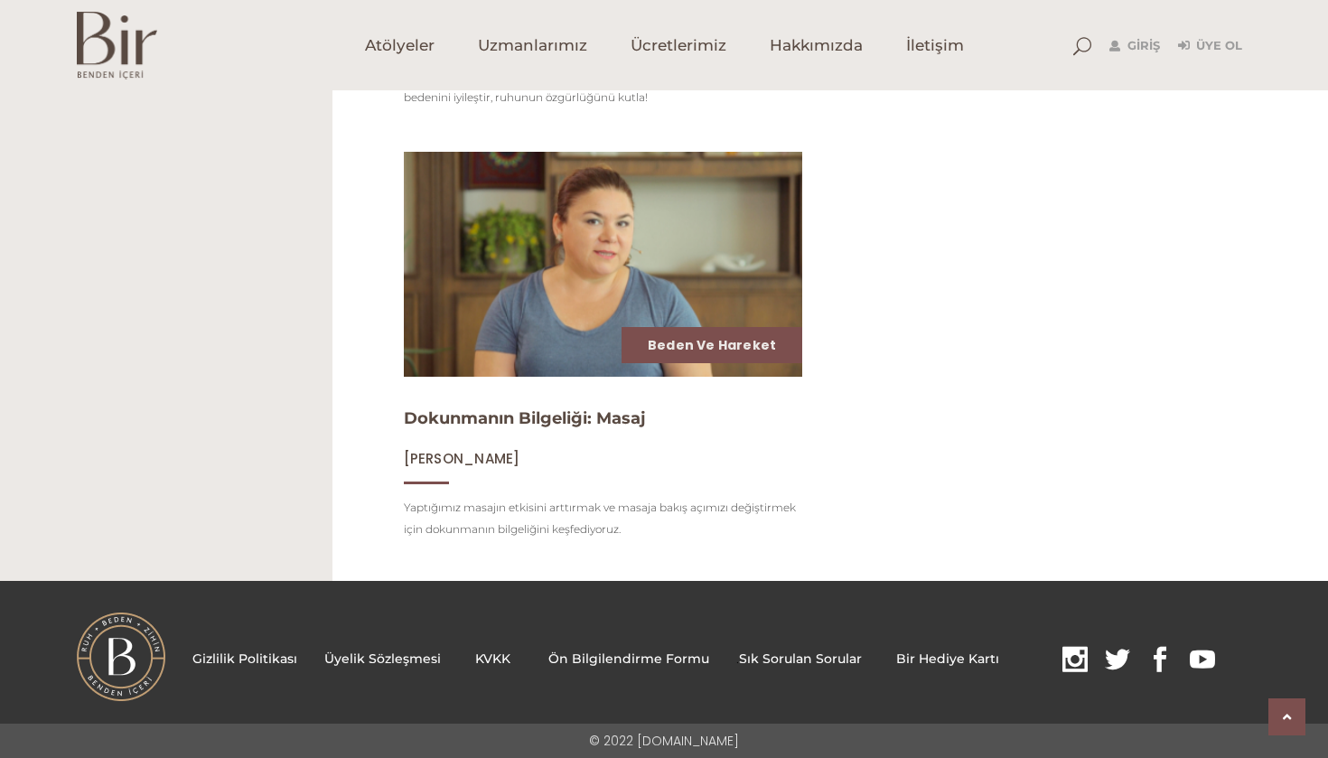
scroll to position [1475, 0]
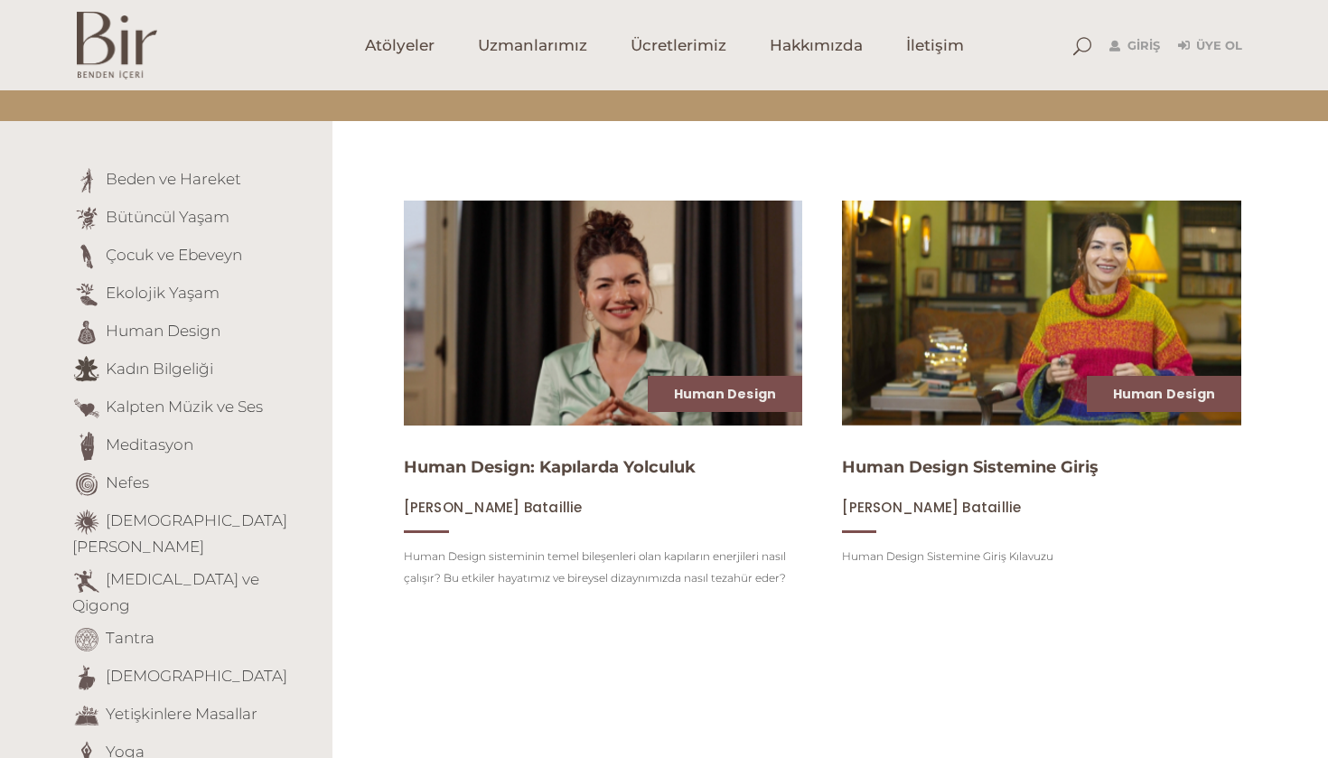
scroll to position [82, 0]
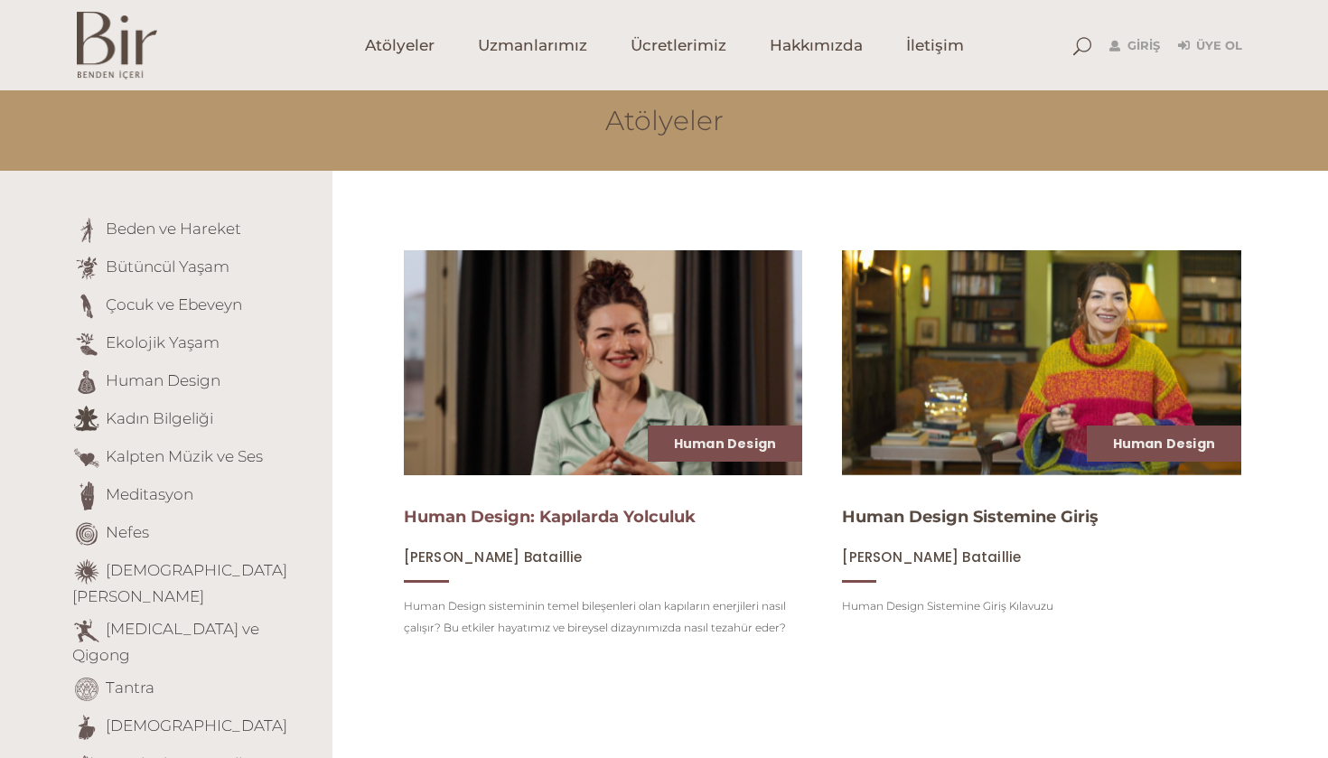
click at [558, 516] on link "Human Design: Kapılarda Yolculuk" at bounding box center [550, 517] width 292 height 20
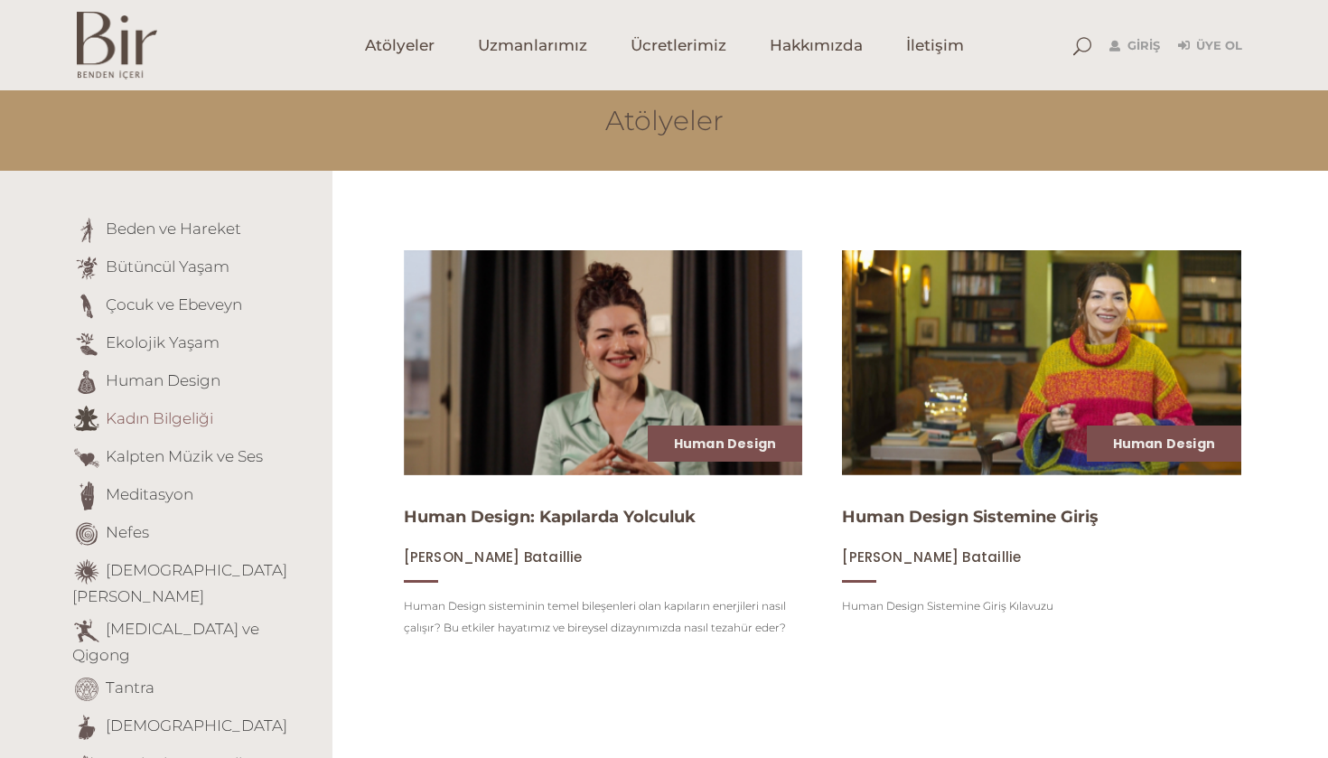
click at [129, 424] on link "Kadın Bilgeliği" at bounding box center [160, 418] width 108 height 18
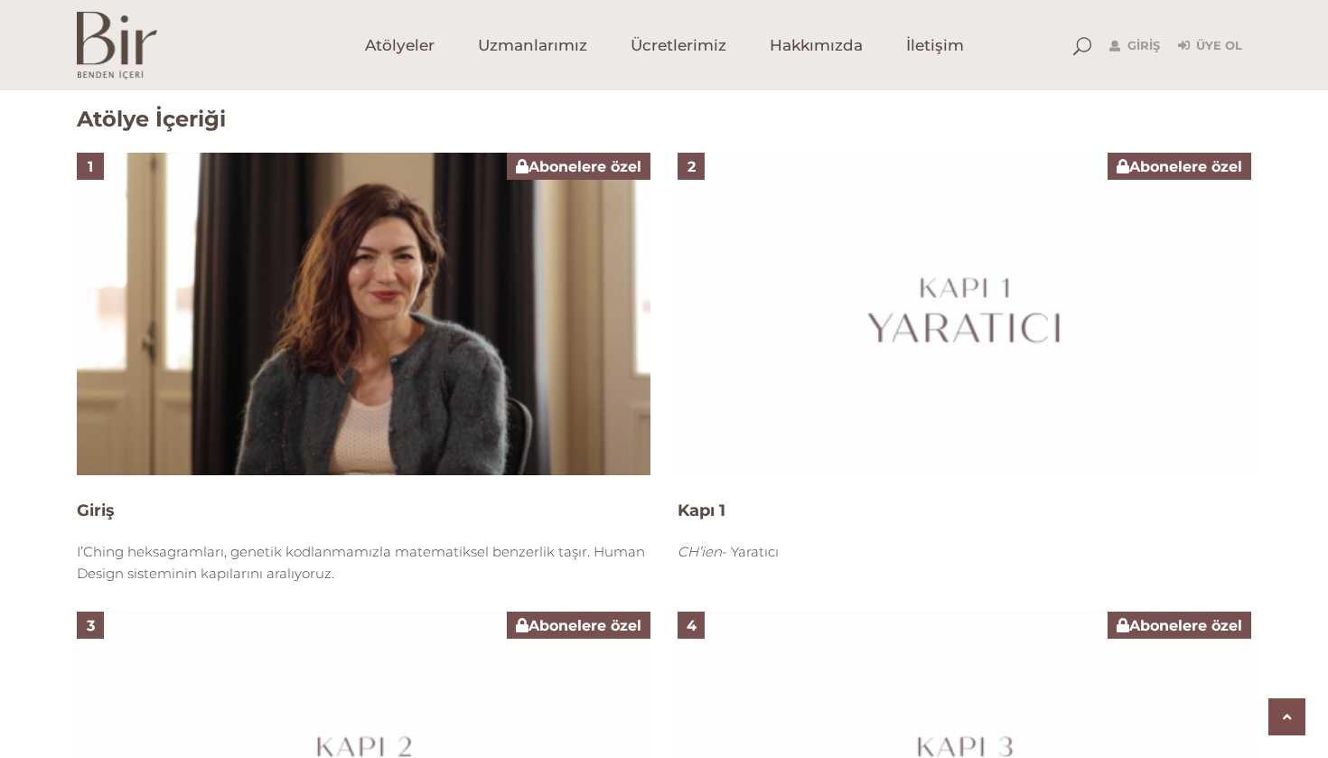
scroll to position [1152, 0]
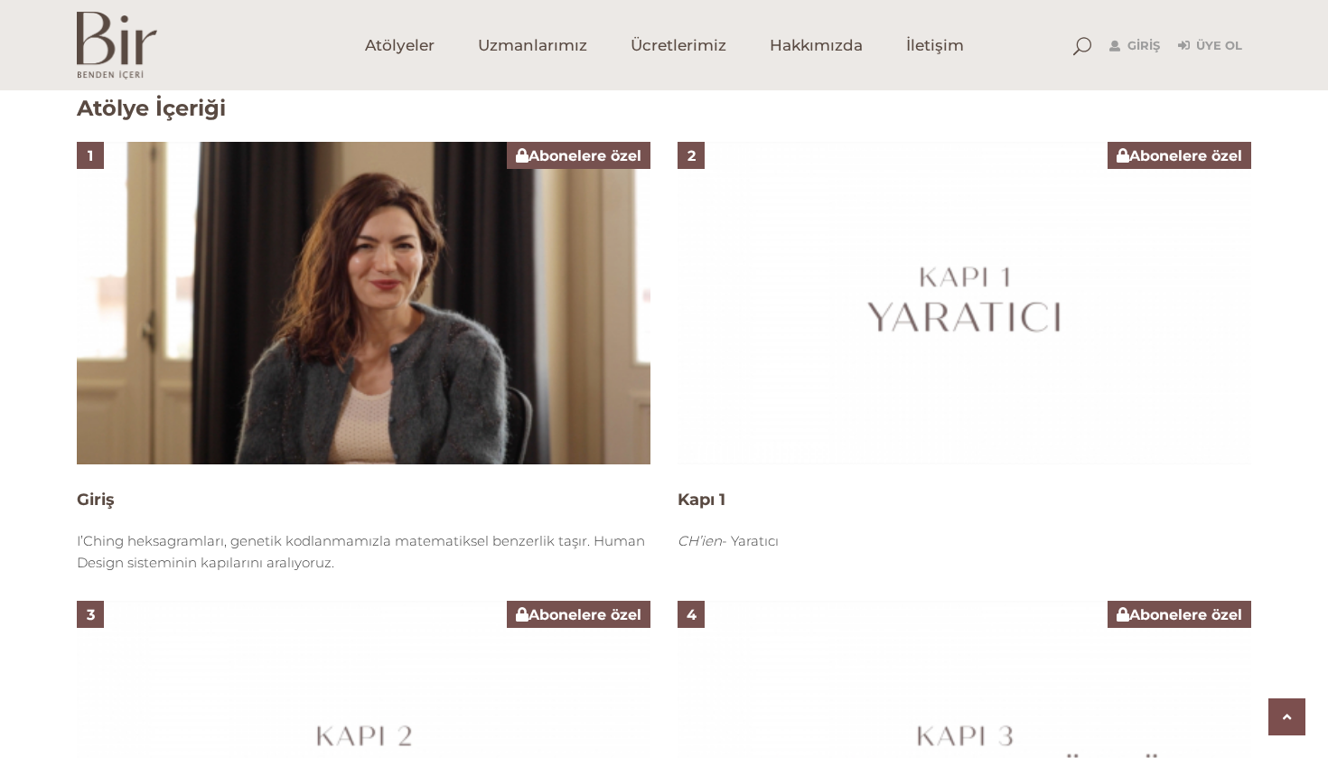
click at [961, 258] on img at bounding box center [965, 303] width 574 height 323
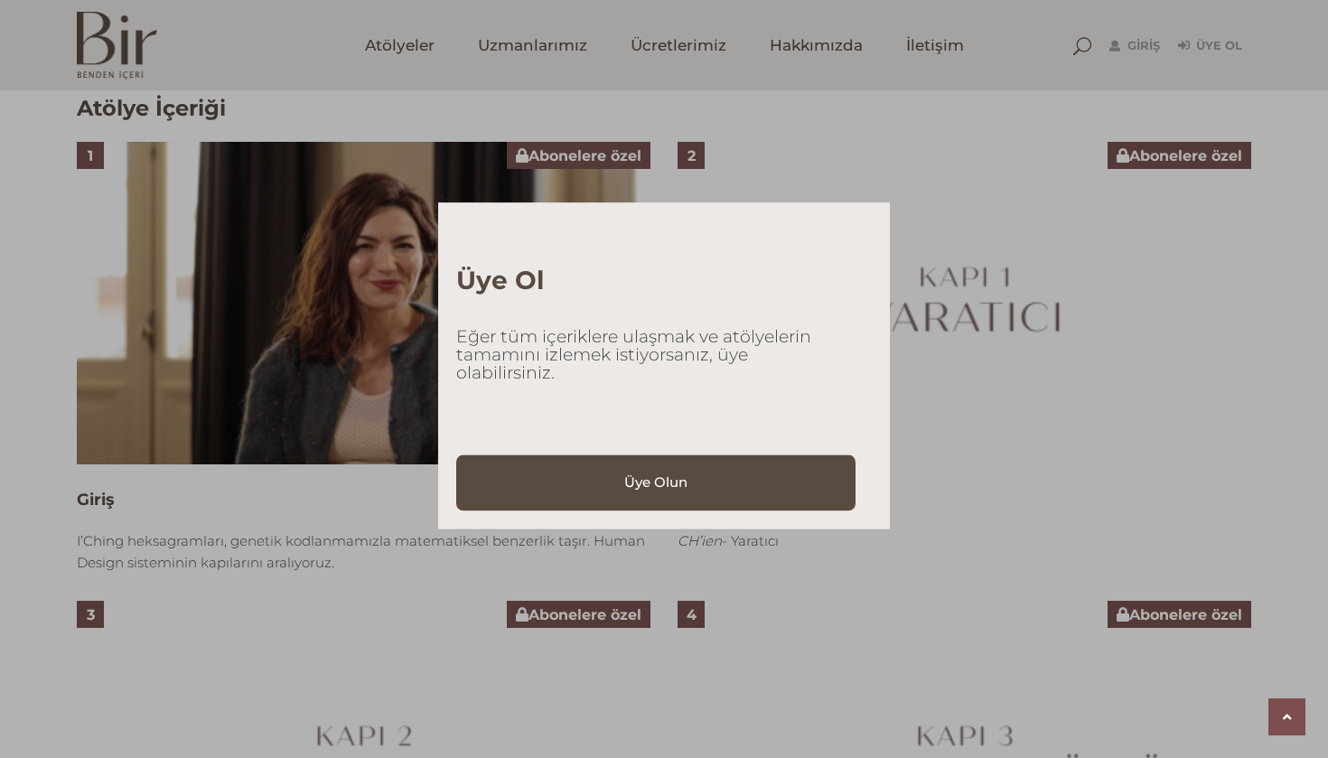
click at [287, 177] on div "Üye Ol Eğer tüm içeriklere ulaşmak ve atölyelerin tamamını izlemek istiyorsanız…" at bounding box center [664, 379] width 1328 height 758
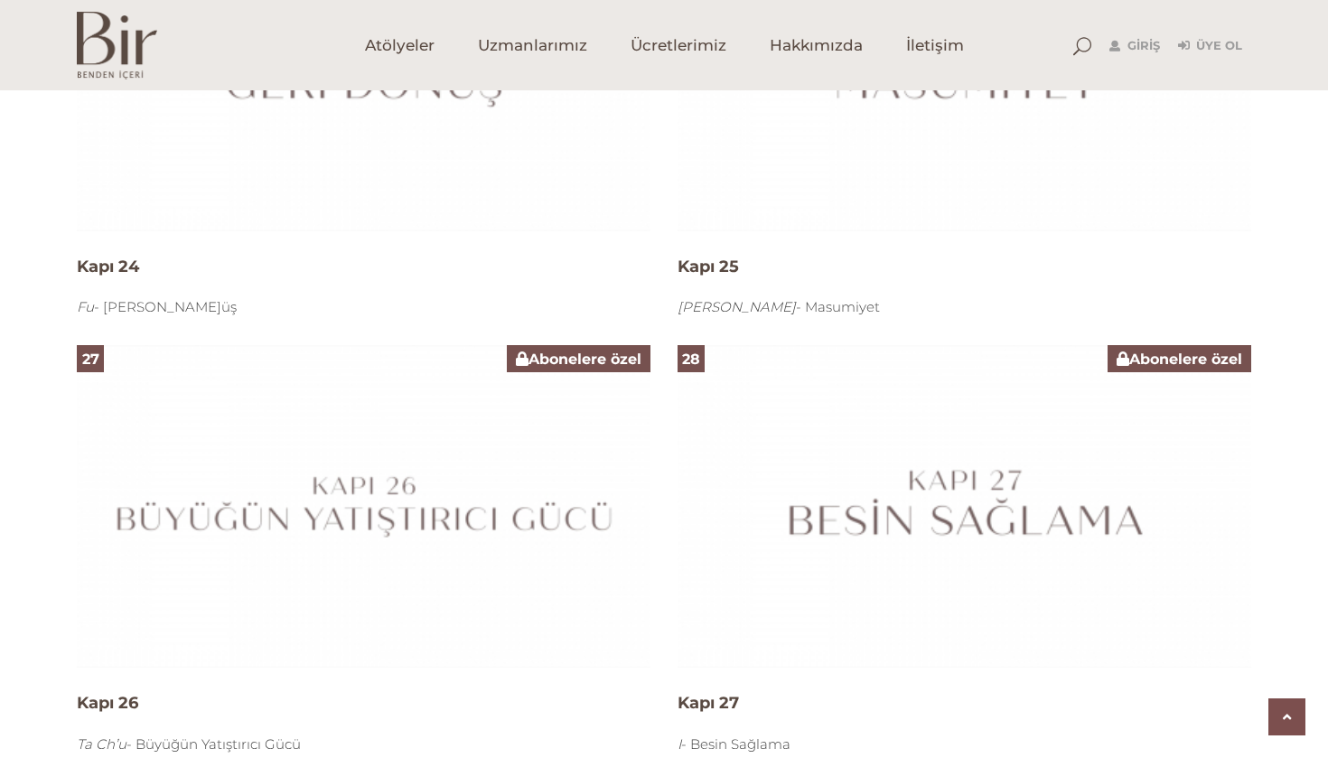
scroll to position [6646, 0]
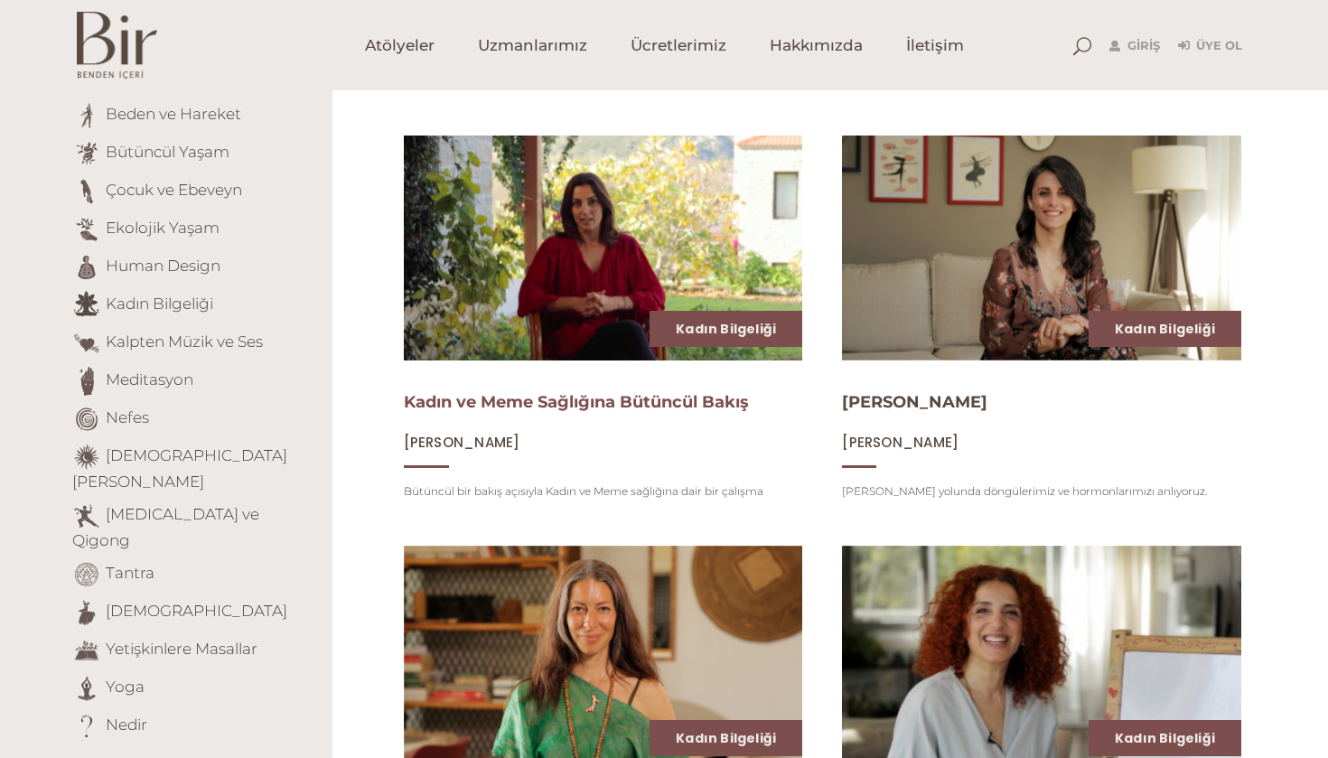
scroll to position [207, 0]
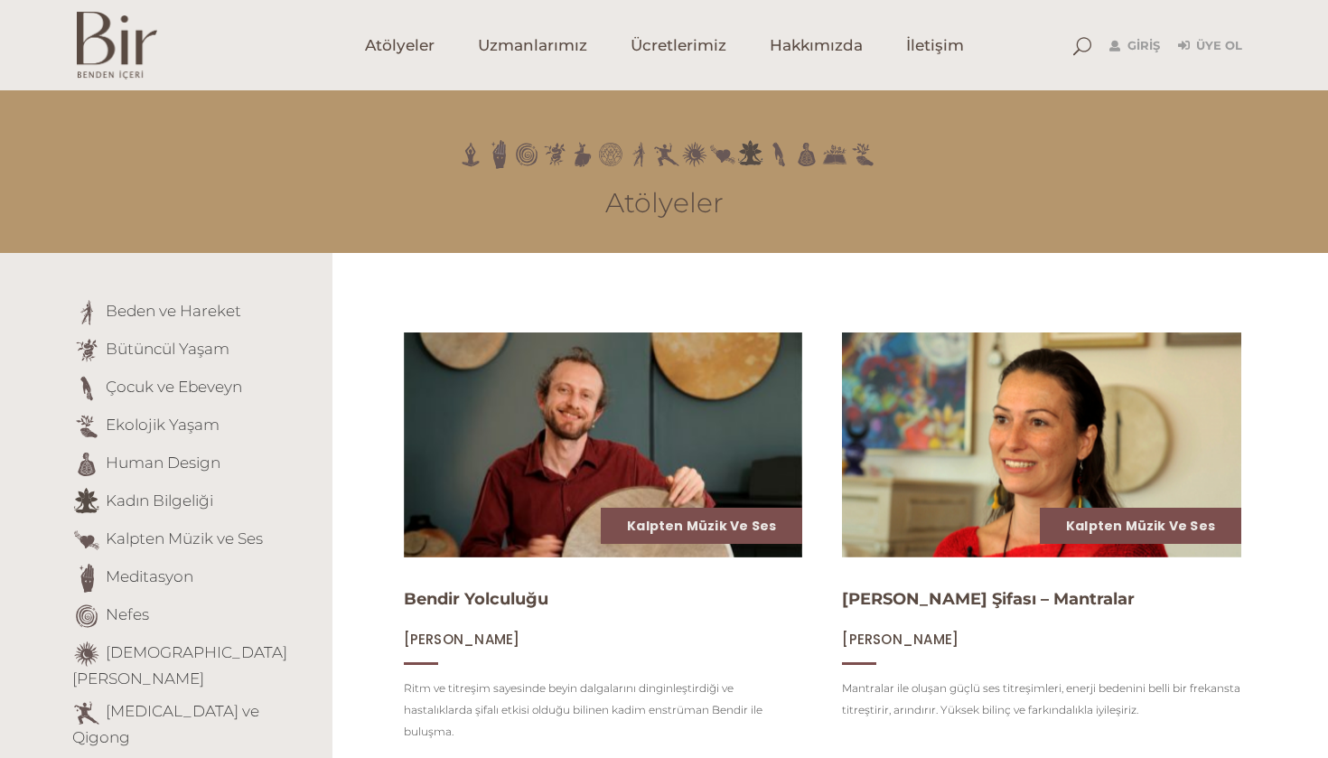
scroll to position [-19, 0]
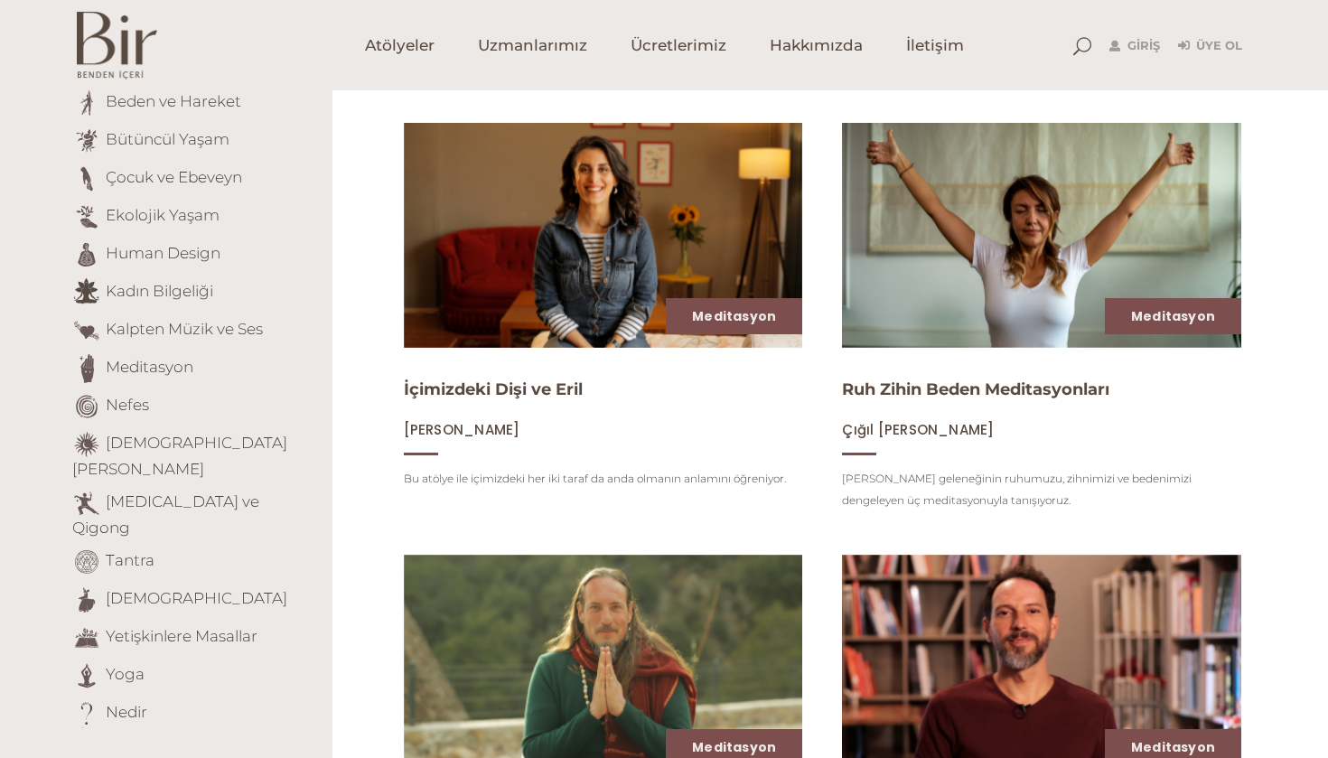
scroll to position [222, 0]
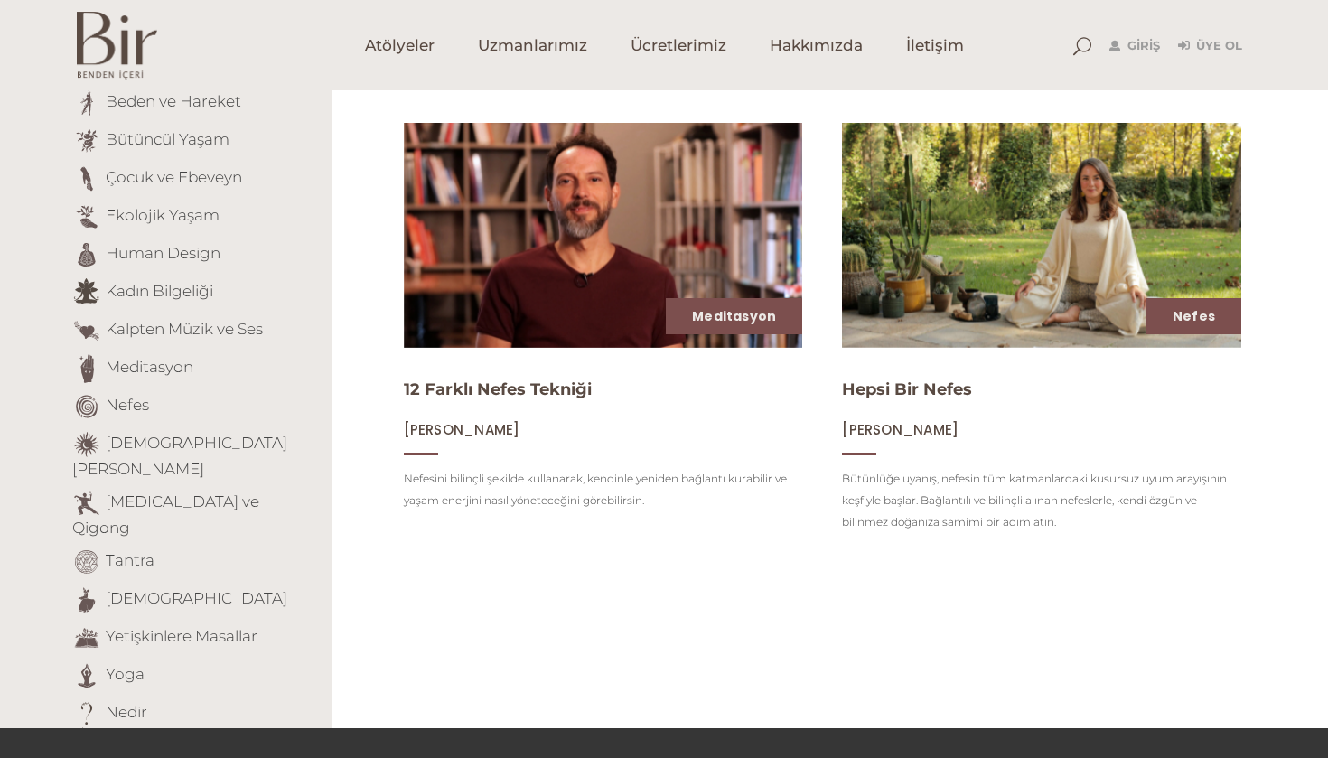
scroll to position [211, 0]
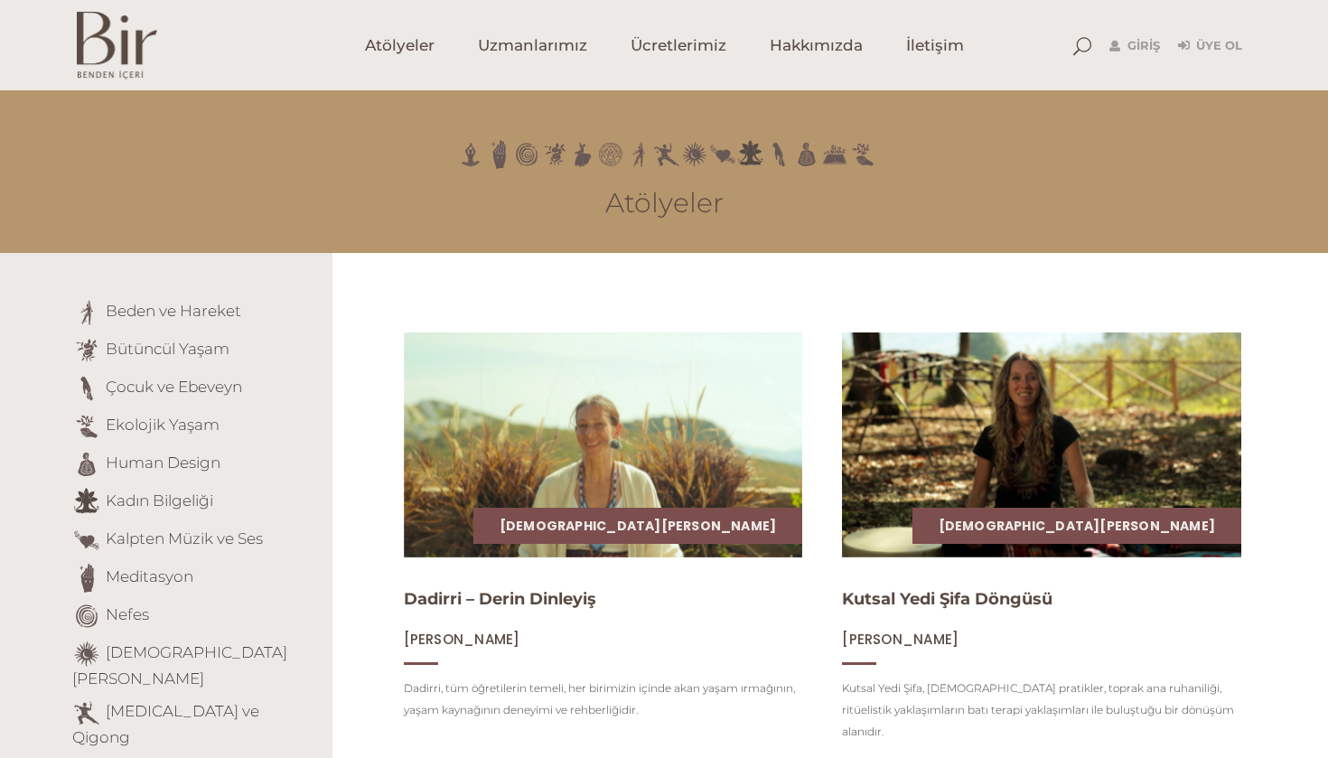
click at [1100, 46] on div "Giriş Üye Ol" at bounding box center [1158, 45] width 187 height 90
click at [1071, 46] on div "Giriş Üye Ol" at bounding box center [1158, 45] width 187 height 90
click at [1085, 43] on span at bounding box center [1083, 46] width 18 height 18
